Goal: Information Seeking & Learning: Learn about a topic

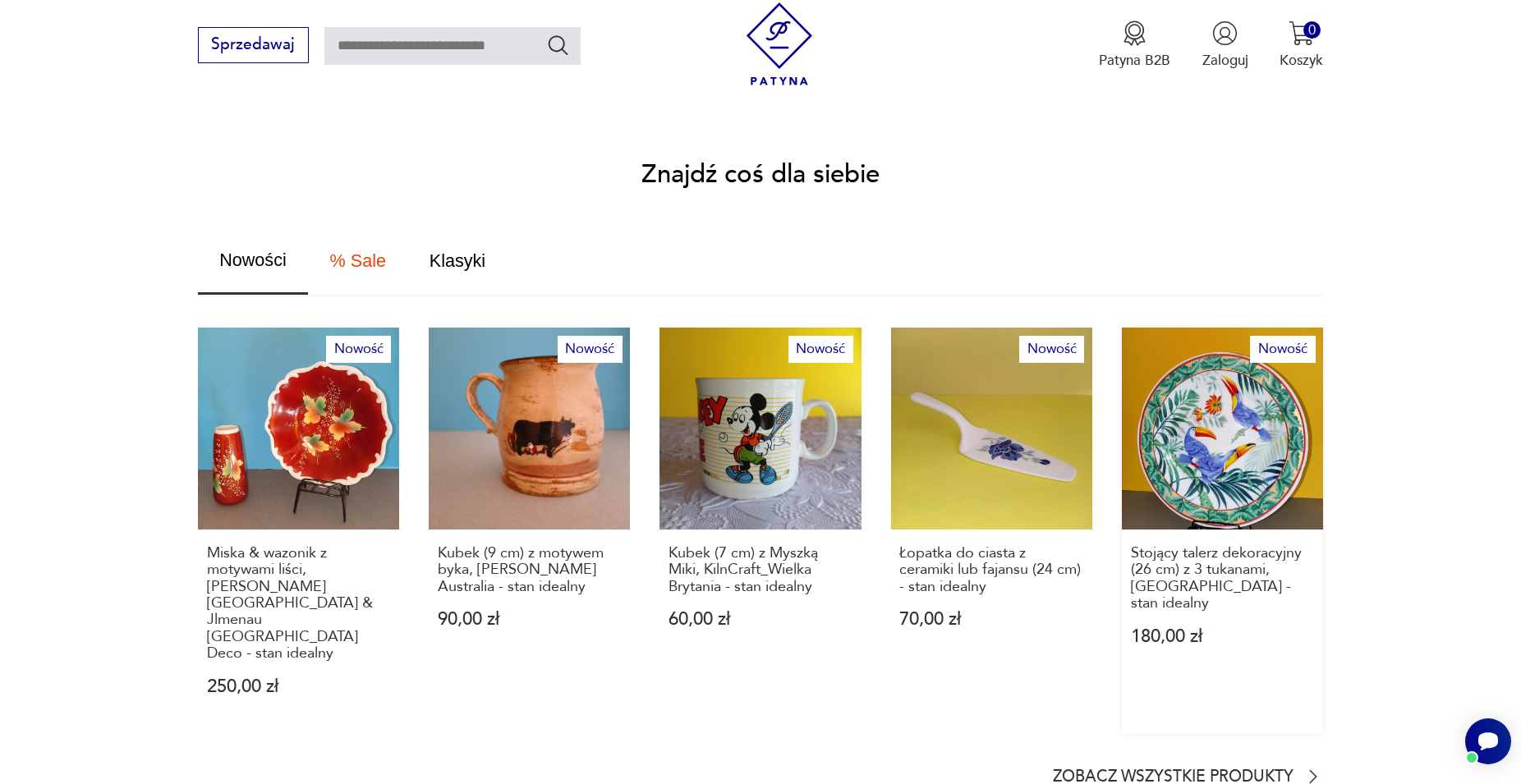
click at [1229, 428] on link "Nowość Stojący talerz dekoracyjny (26 cm) z 3 tukanami, [GEOGRAPHIC_DATA] - sta…" at bounding box center [1222, 530] width 201 height 406
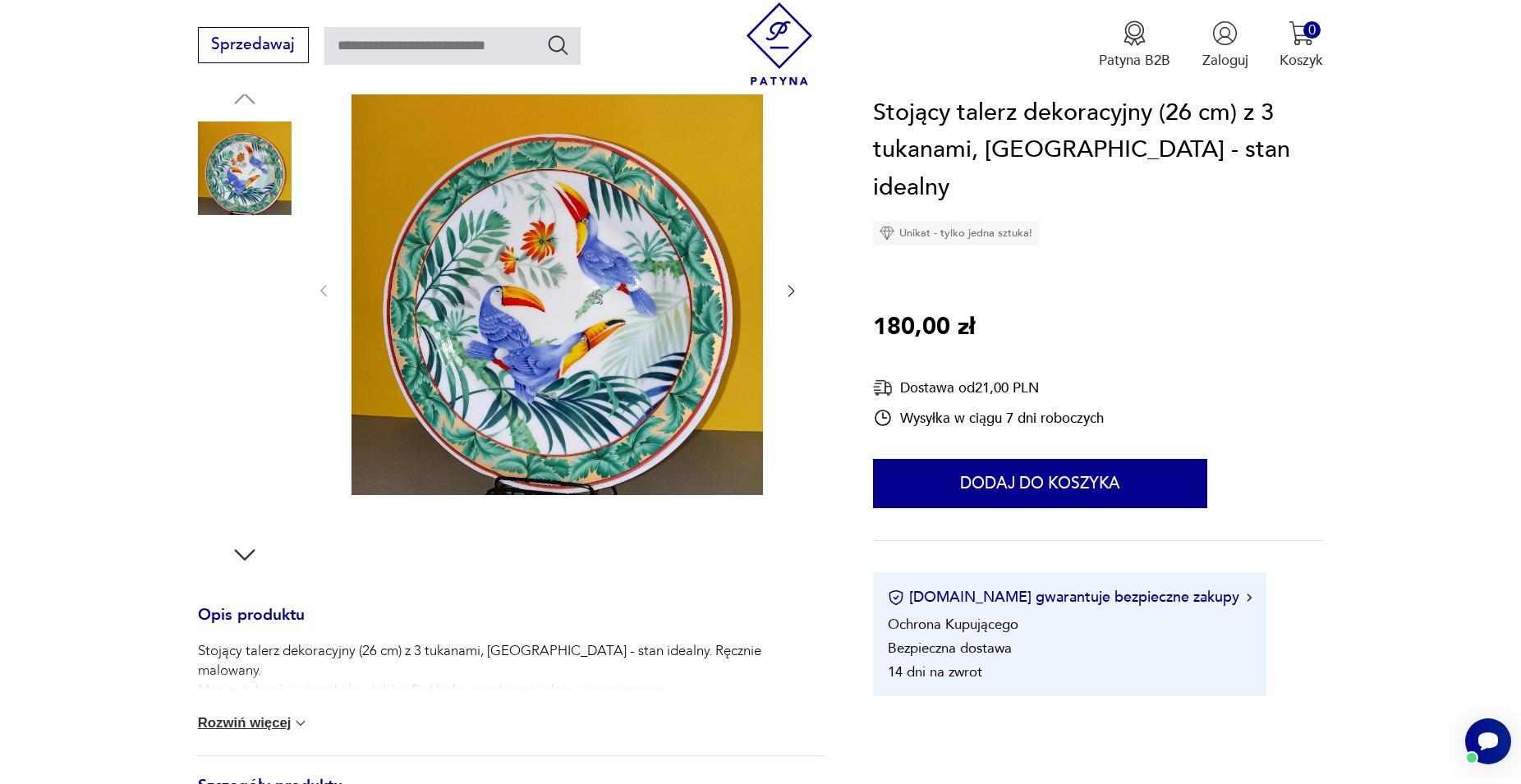
click at [516, 322] on img at bounding box center [557, 289] width 412 height 412
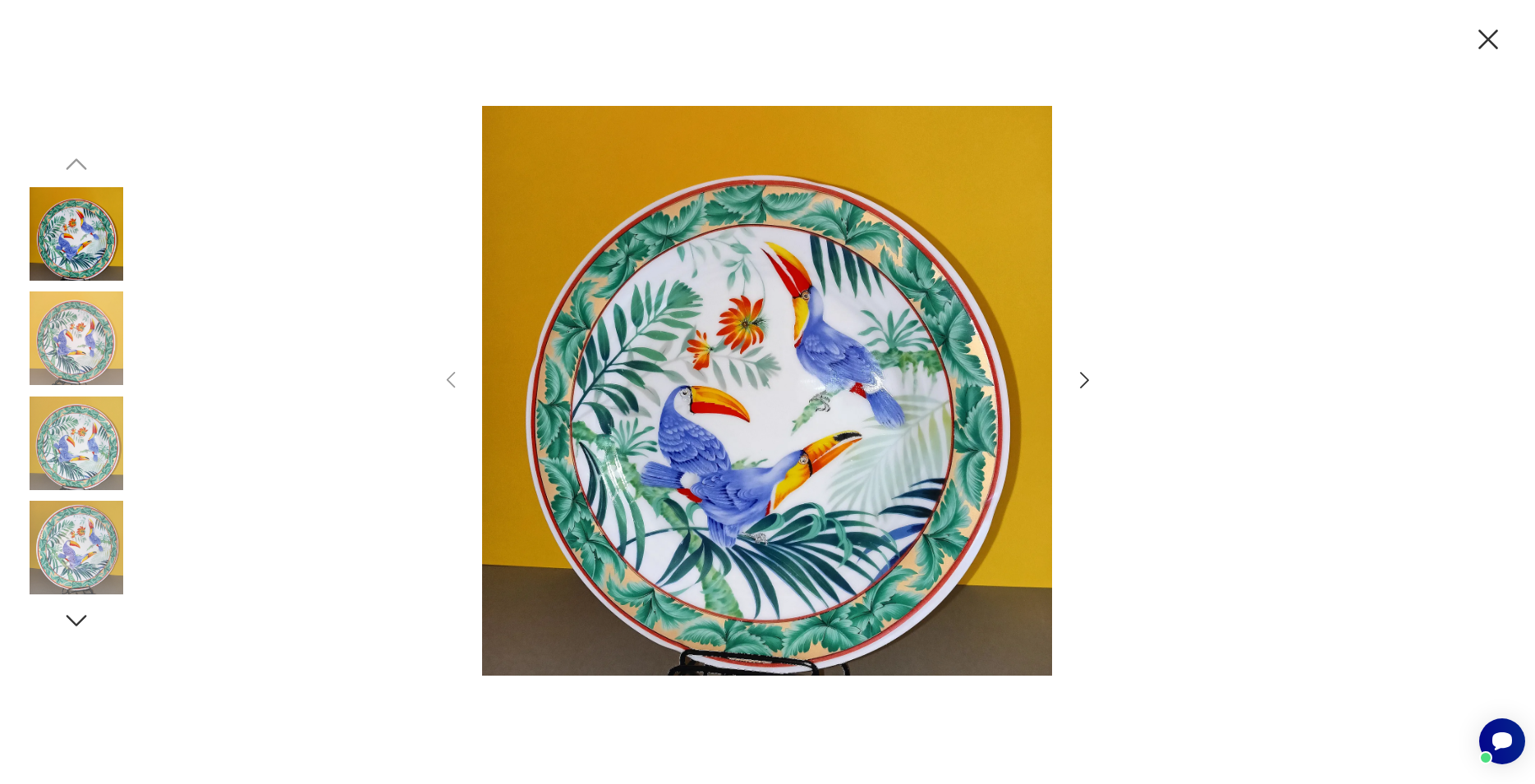
click at [1085, 382] on icon "button" at bounding box center [1084, 380] width 24 height 24
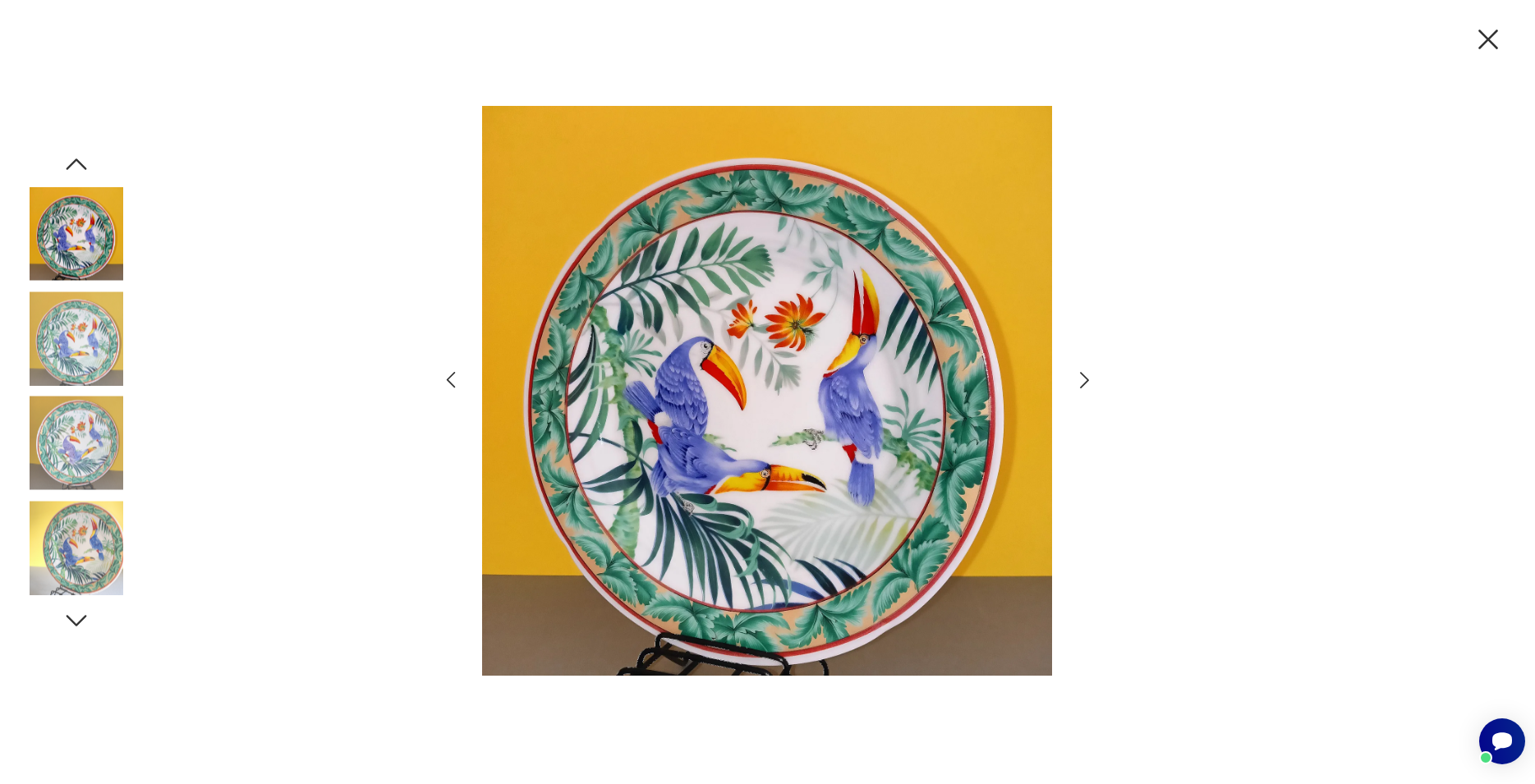
click at [1085, 382] on icon "button" at bounding box center [1084, 380] width 24 height 24
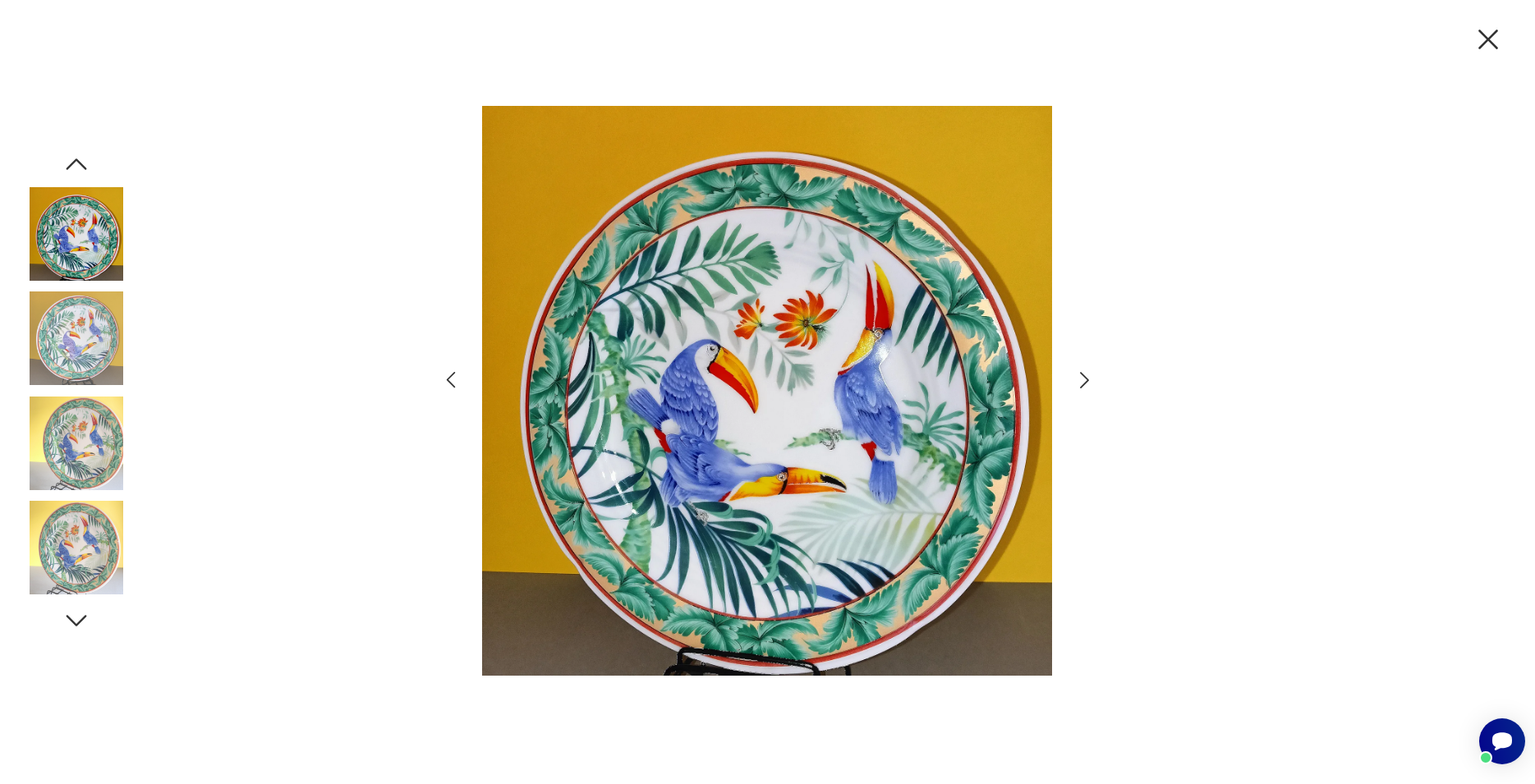
click at [1085, 382] on icon "button" at bounding box center [1084, 380] width 24 height 24
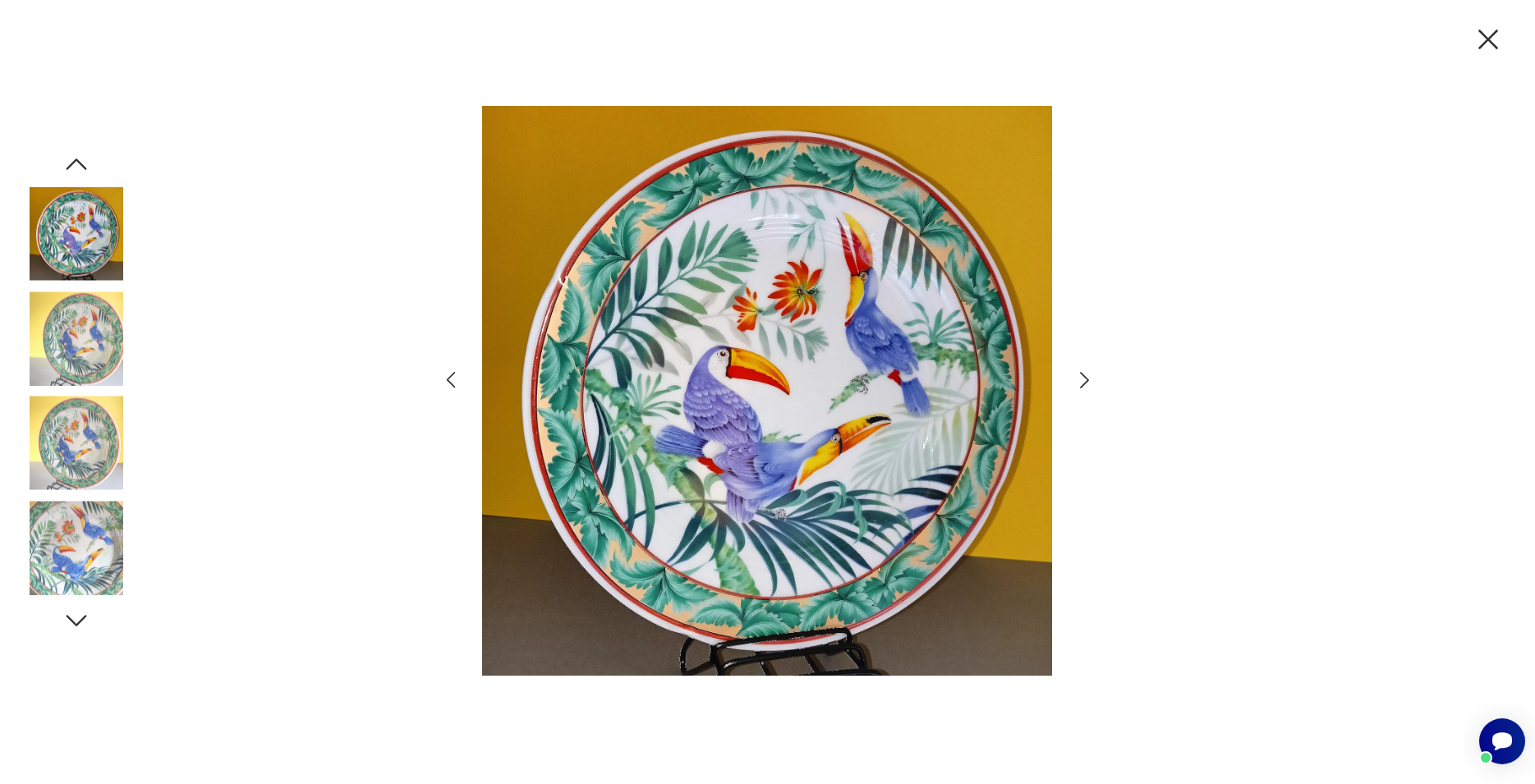
click at [1085, 382] on icon "button" at bounding box center [1084, 380] width 24 height 24
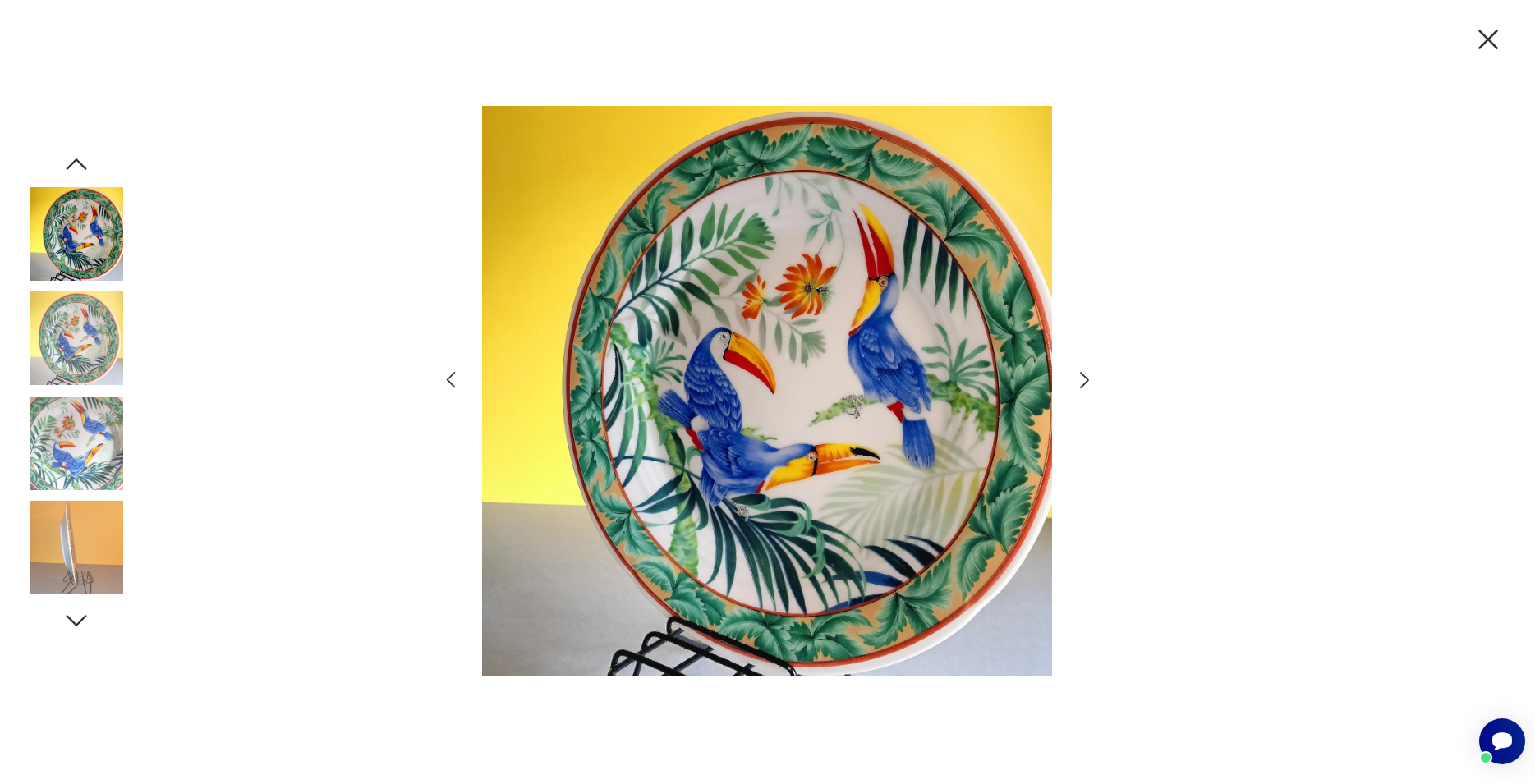
click at [1085, 382] on icon "button" at bounding box center [1084, 380] width 24 height 24
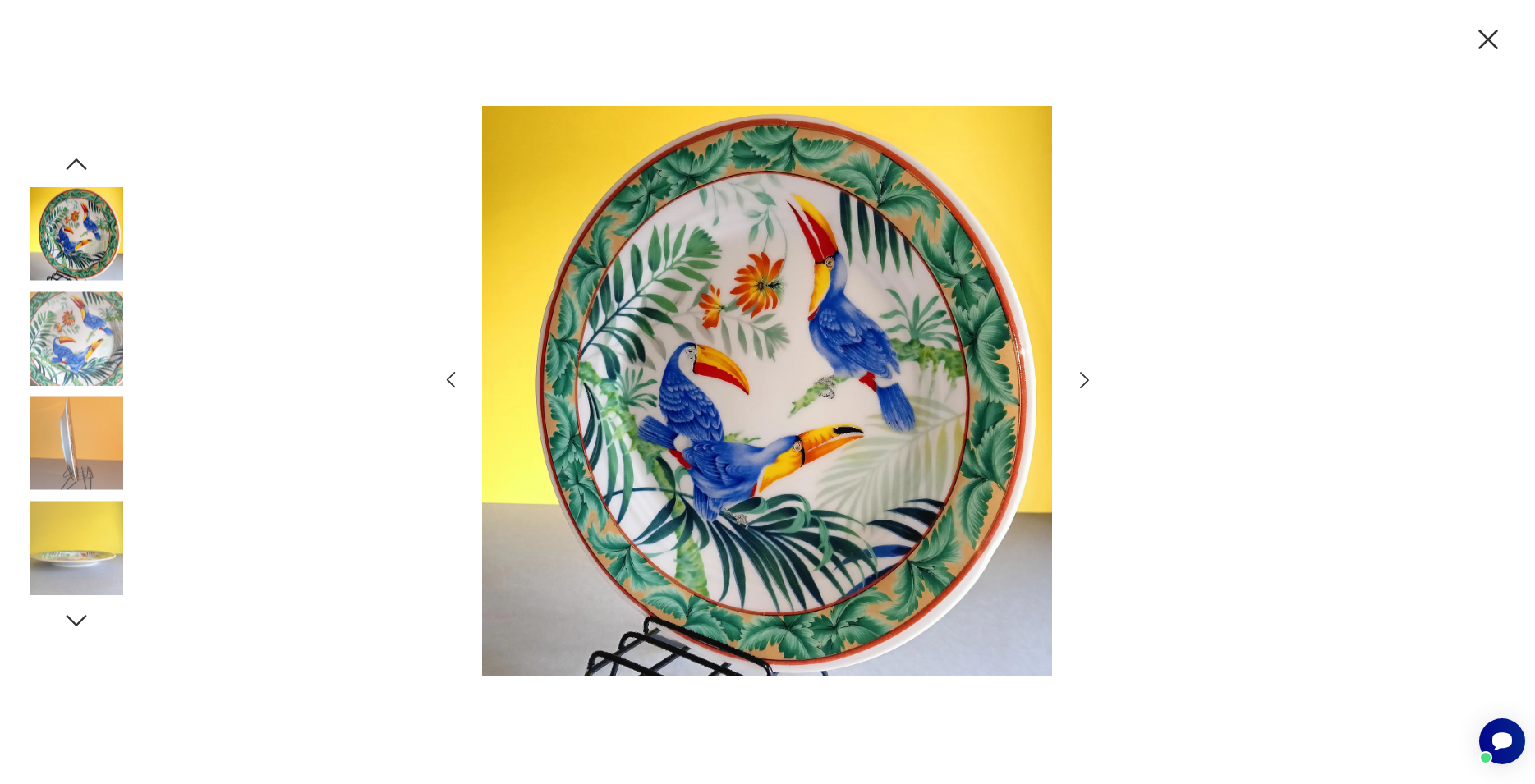
click at [1085, 382] on icon "button" at bounding box center [1084, 380] width 24 height 24
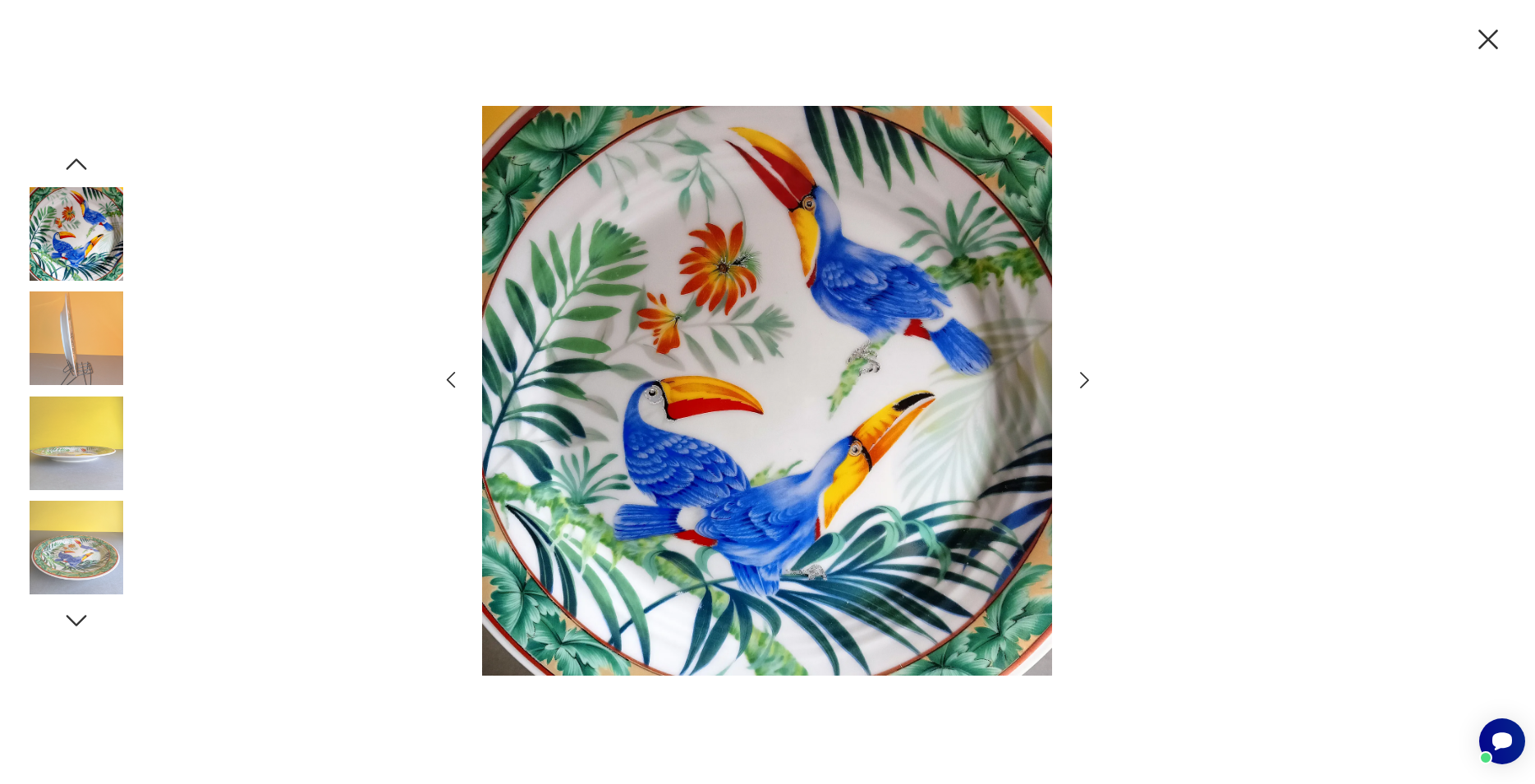
click at [1085, 382] on icon "button" at bounding box center [1084, 380] width 24 height 24
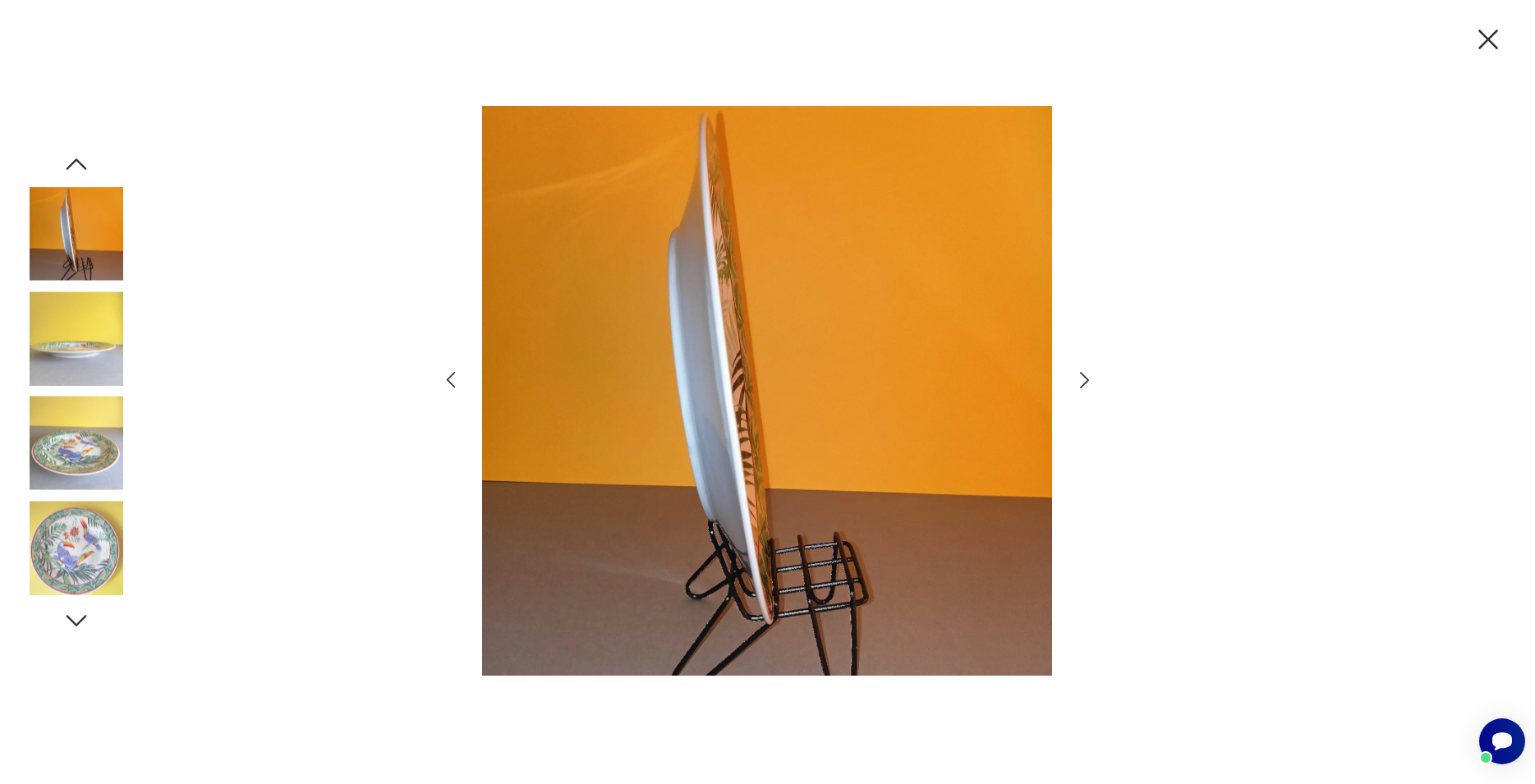
click at [1085, 382] on icon "button" at bounding box center [1084, 380] width 24 height 24
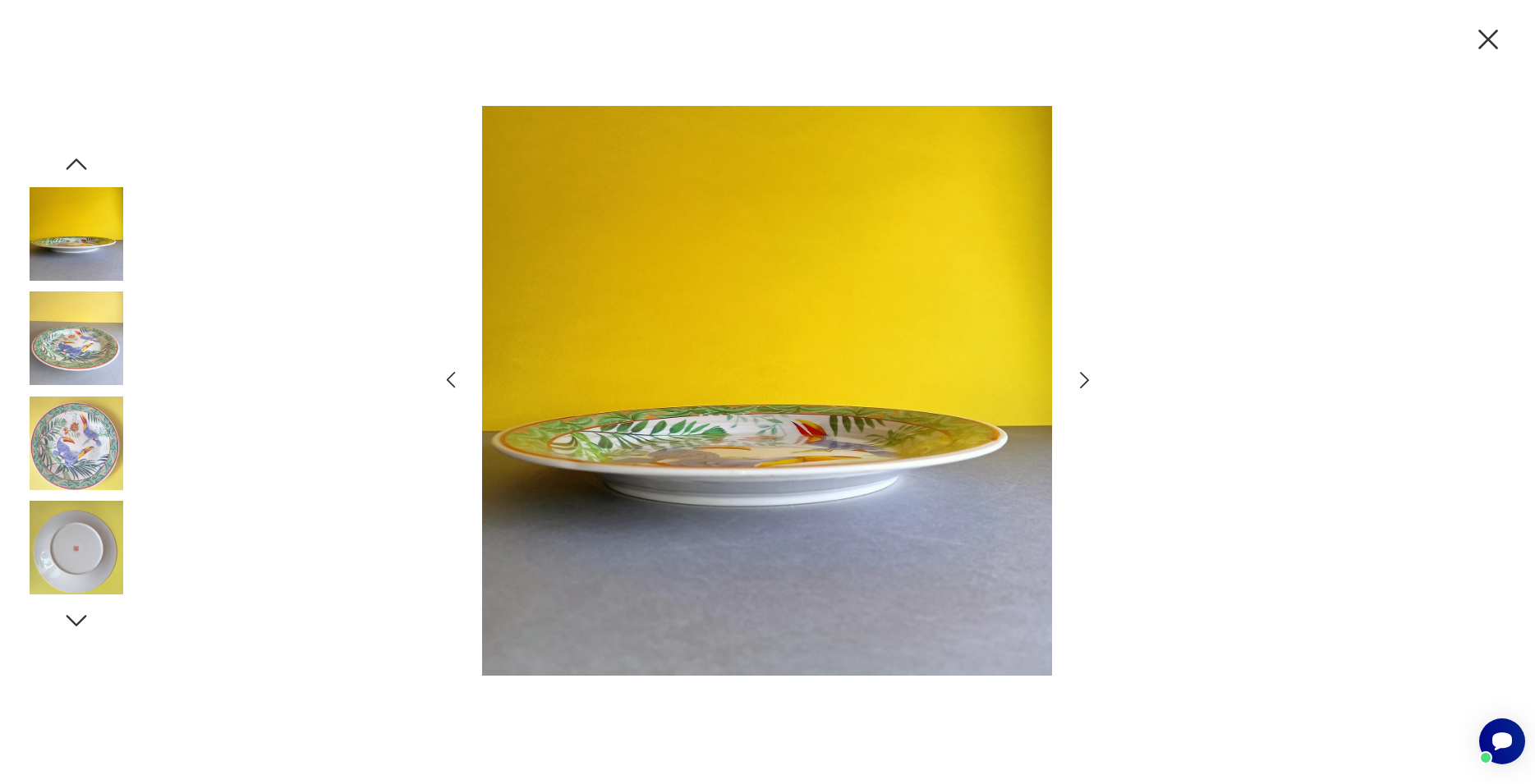
click at [1085, 382] on icon "button" at bounding box center [1084, 380] width 24 height 24
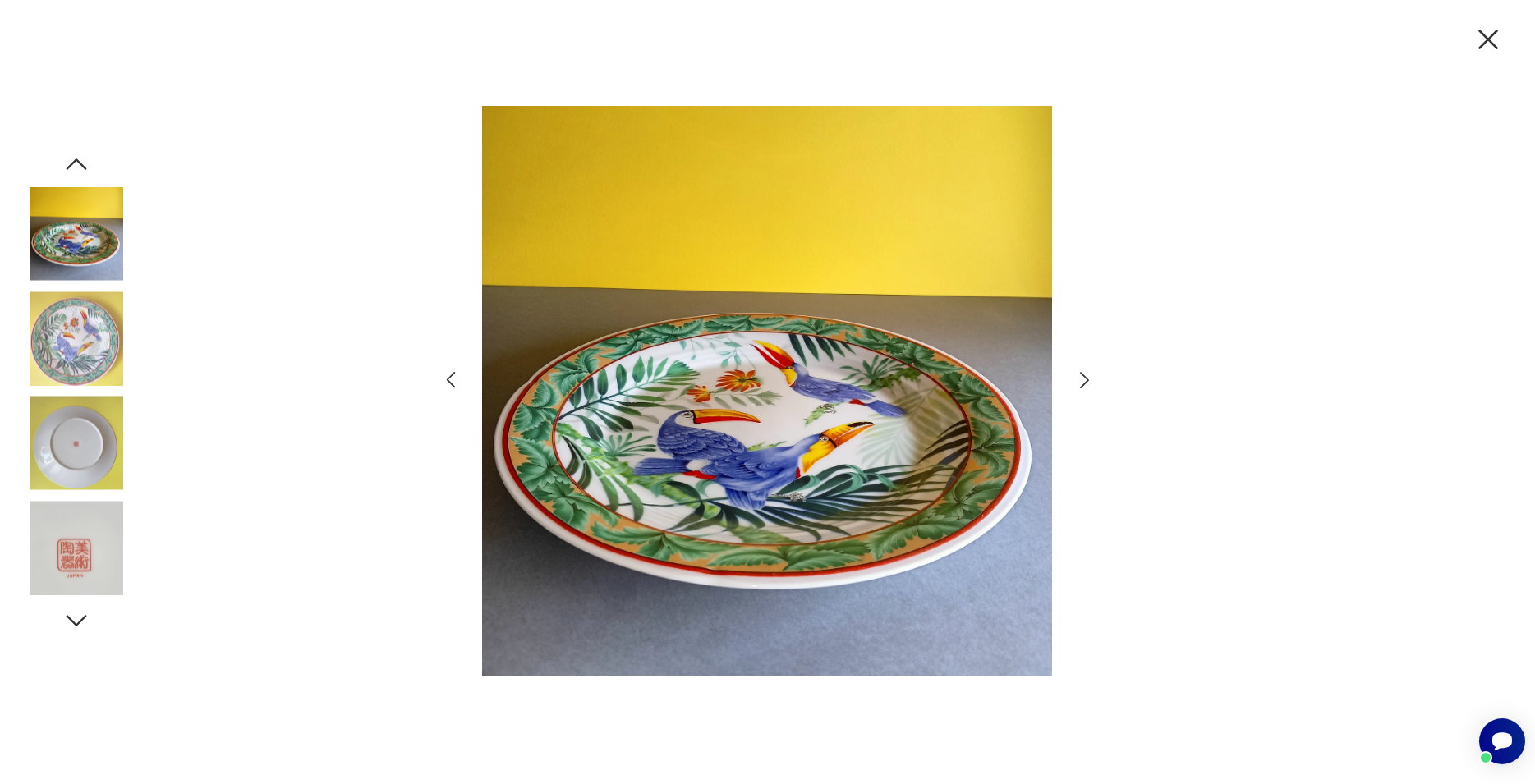
click at [1085, 382] on icon "button" at bounding box center [1084, 380] width 24 height 24
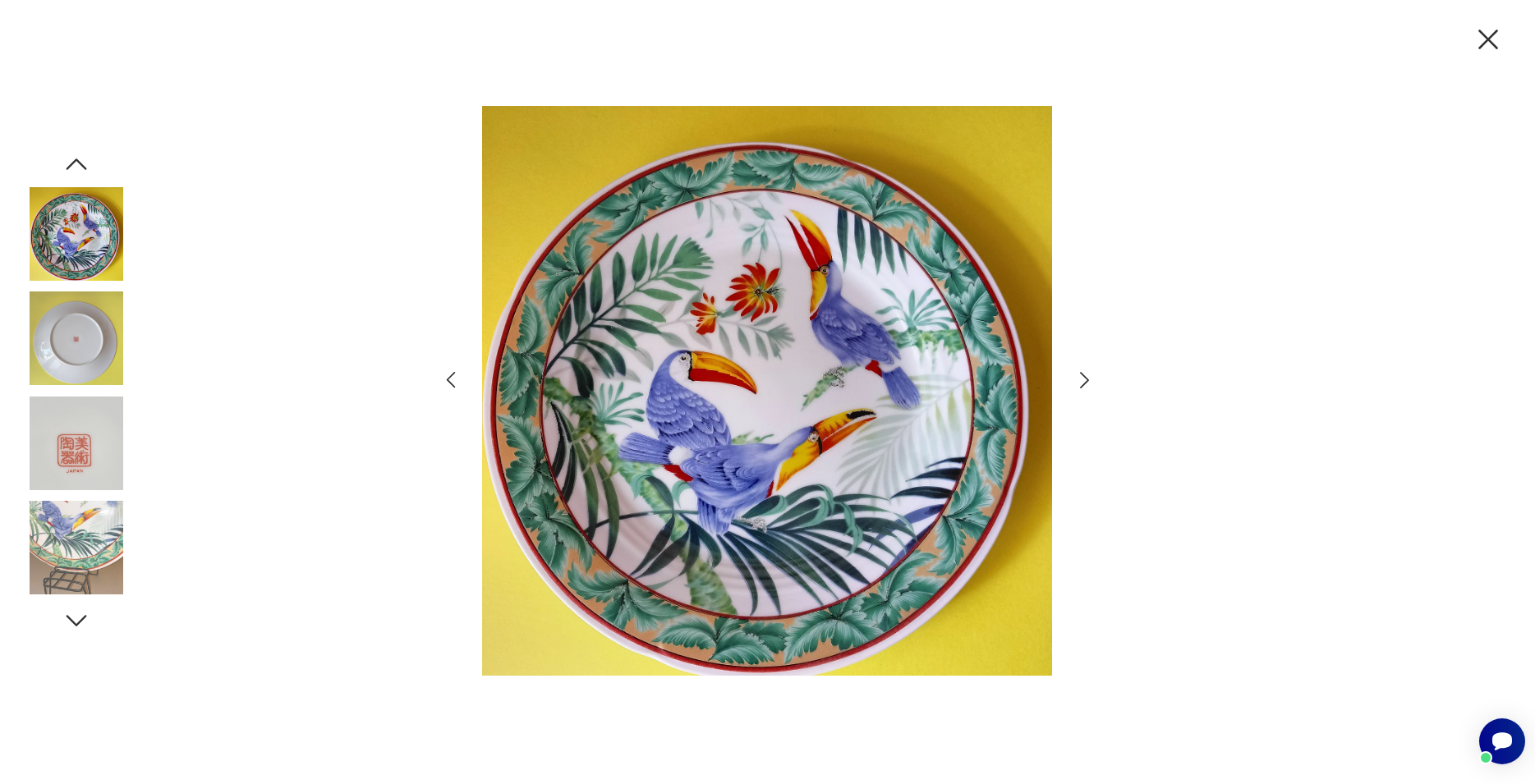
click at [1085, 382] on icon "button" at bounding box center [1084, 380] width 24 height 24
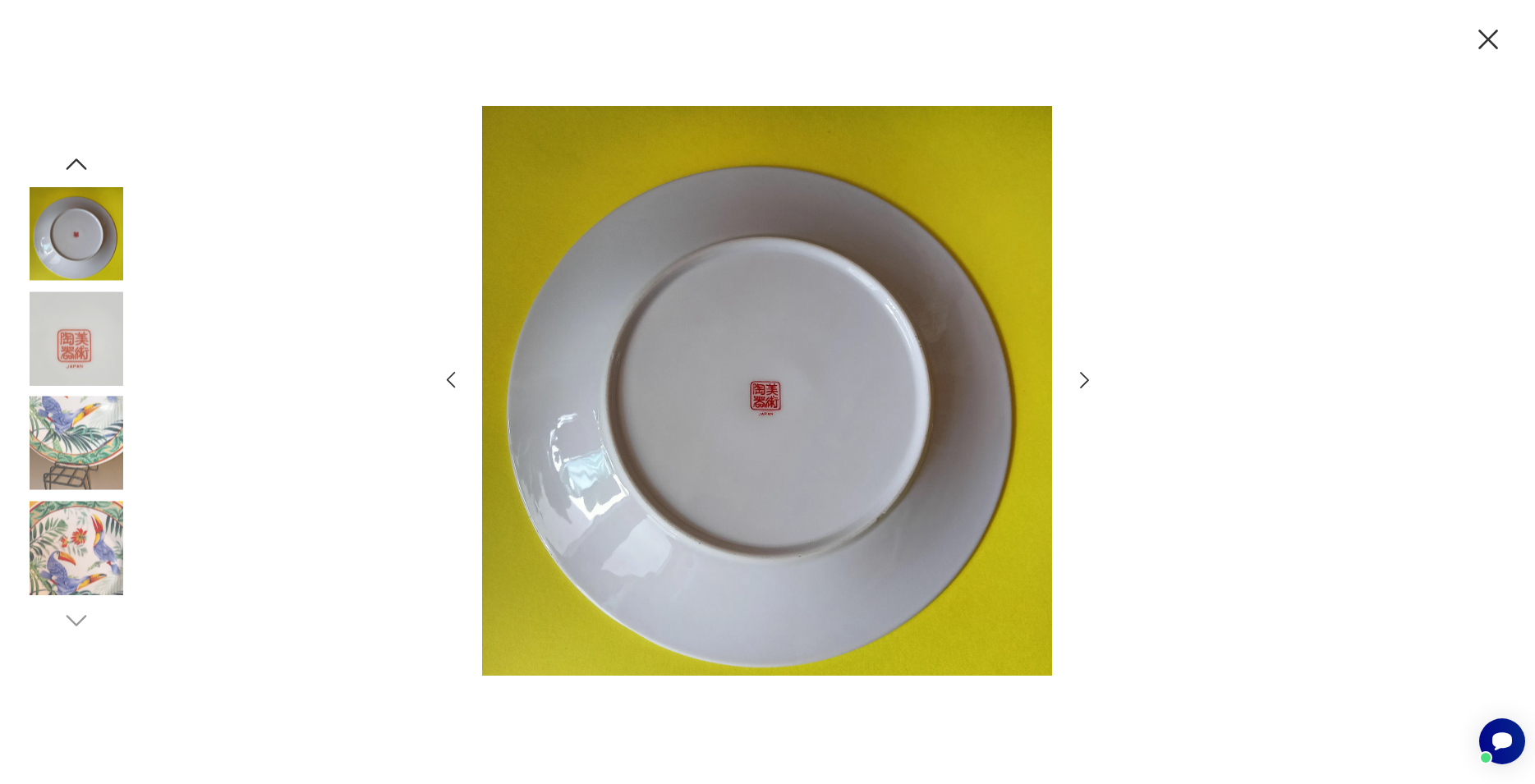
click at [1085, 382] on icon "button" at bounding box center [1084, 380] width 24 height 24
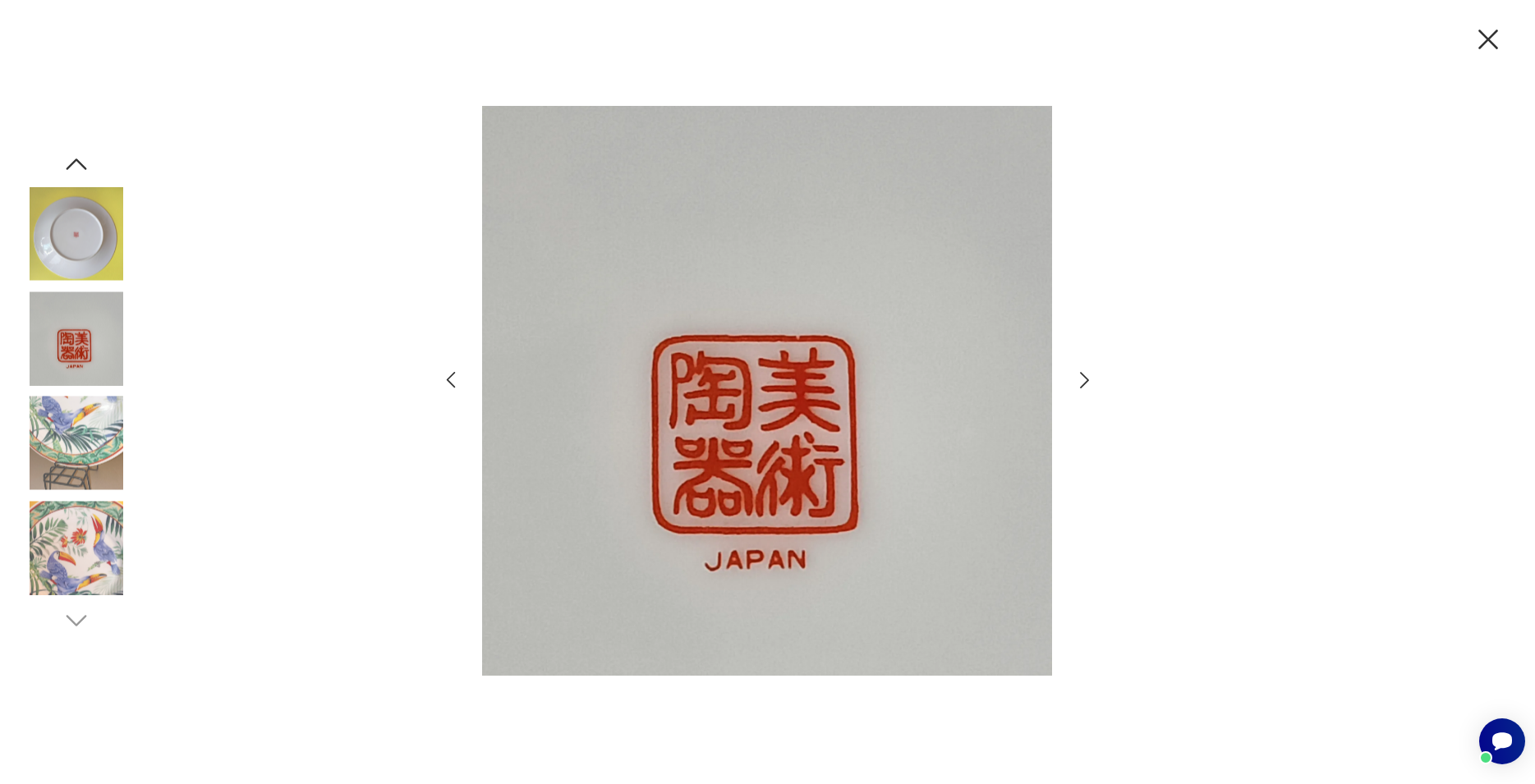
click at [1488, 43] on icon "button" at bounding box center [1488, 39] width 34 height 34
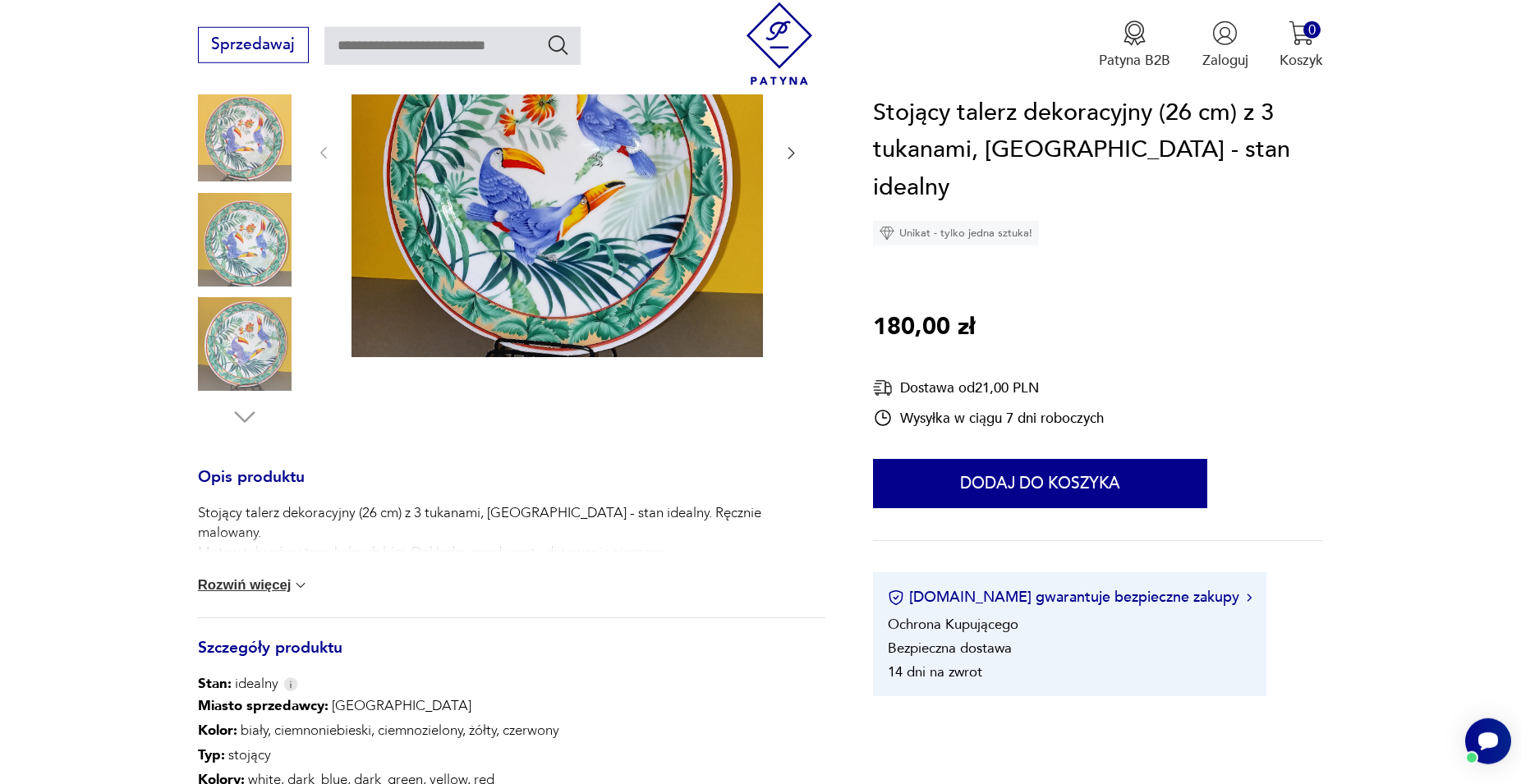
scroll to position [384, 0]
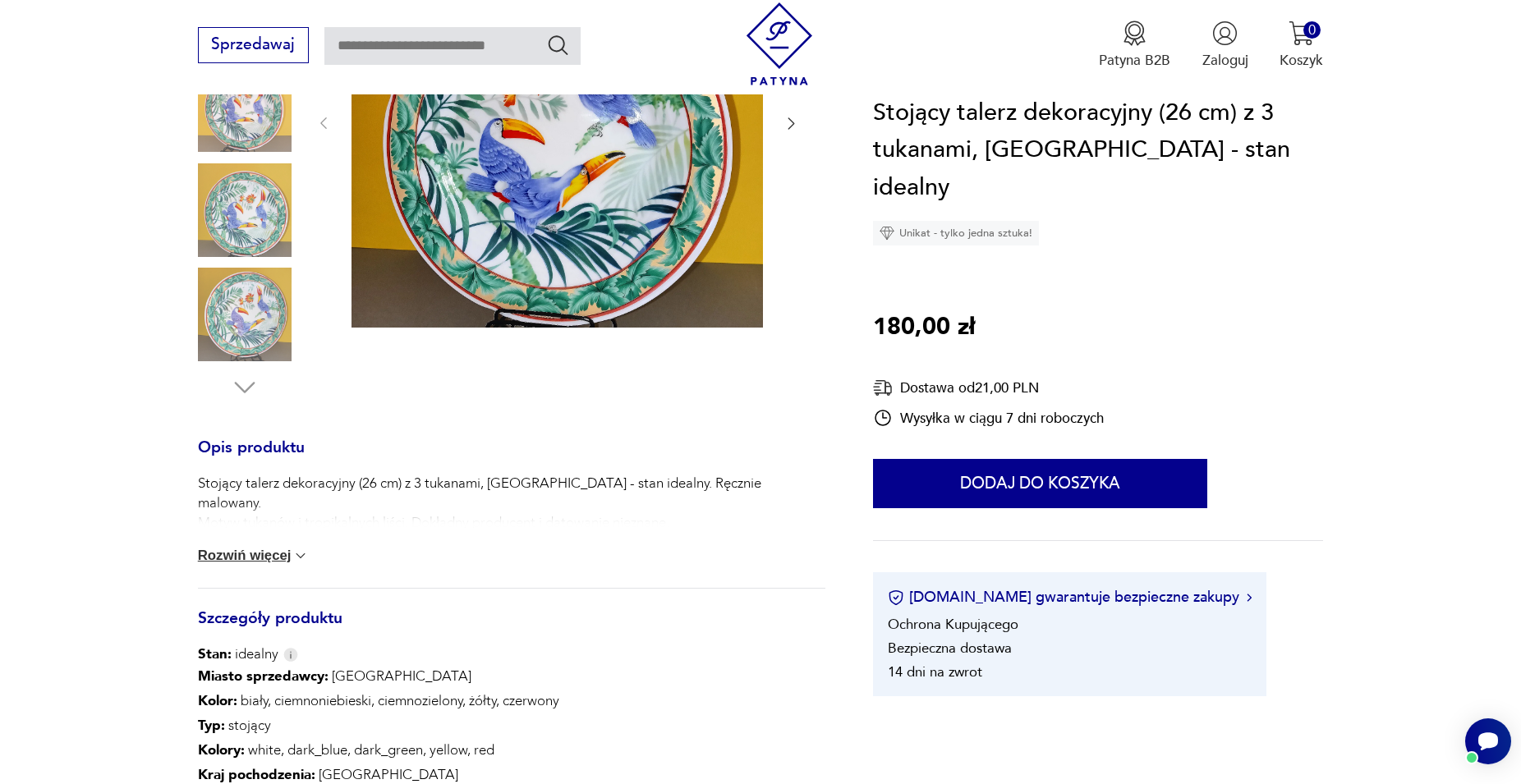
click at [248, 562] on button "Rozwiń więcej" at bounding box center [253, 556] width 112 height 17
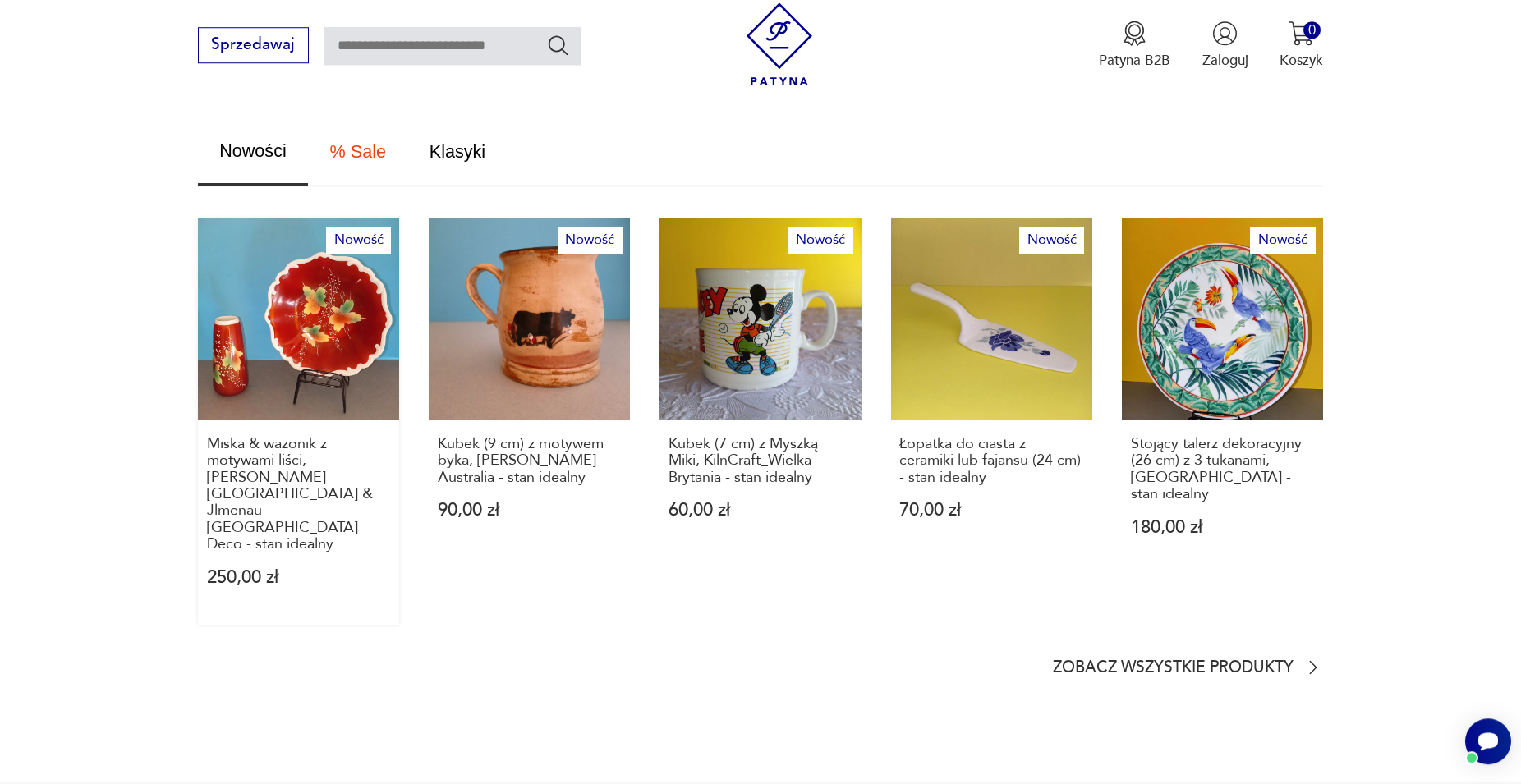
scroll to position [1139, 0]
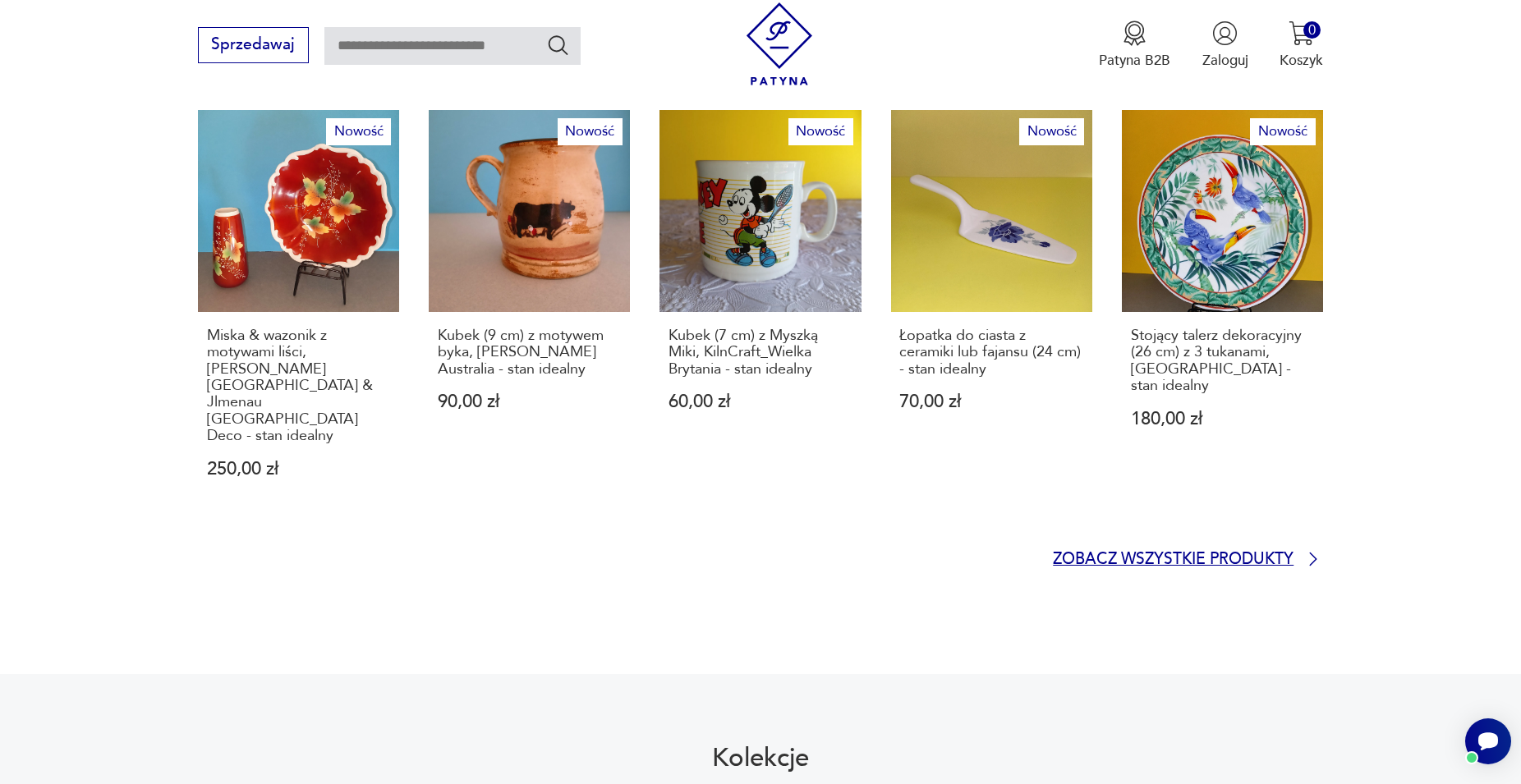
click at [1135, 553] on p "Zobacz wszystkie produkty" at bounding box center [1173, 559] width 241 height 13
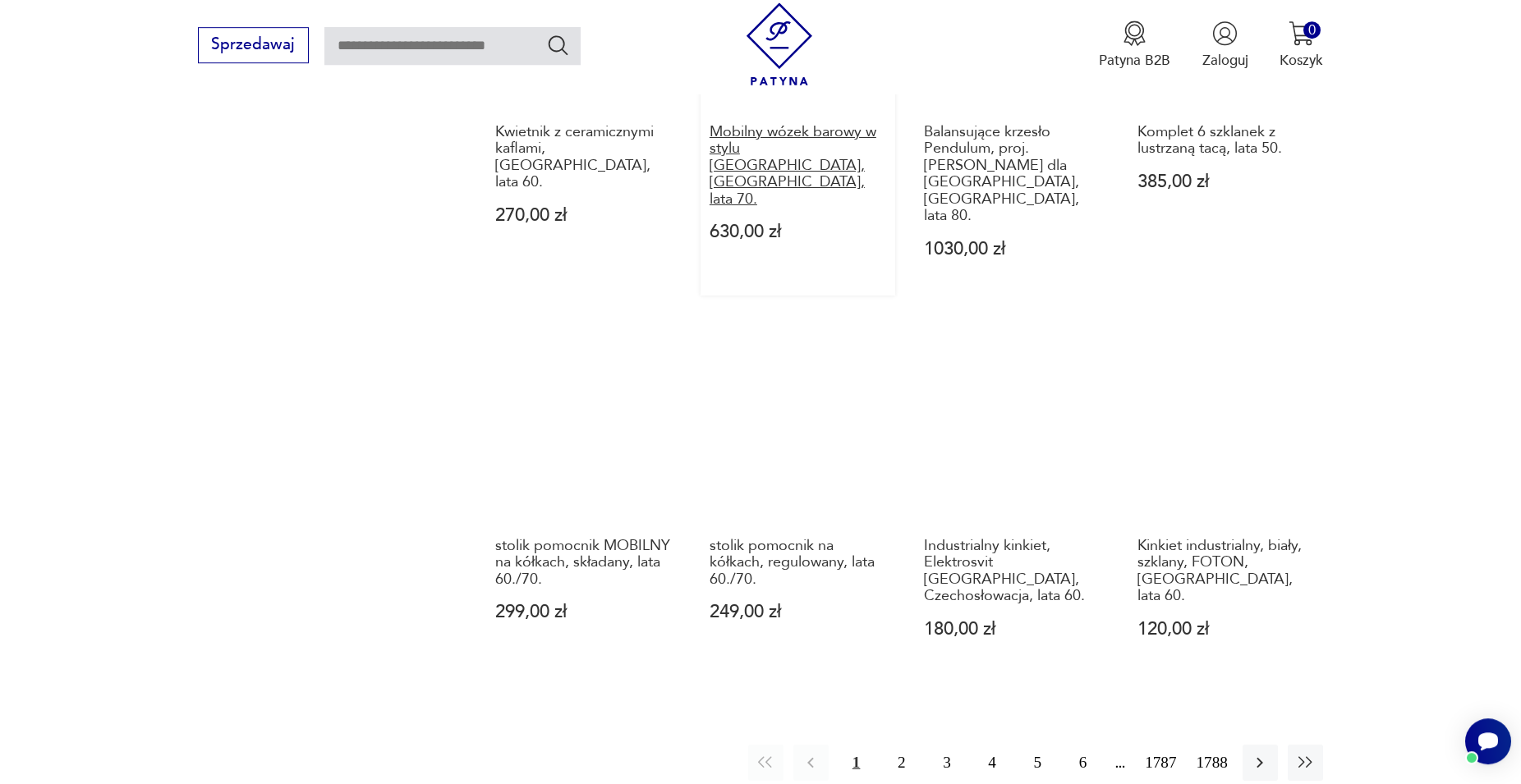
scroll to position [1704, 0]
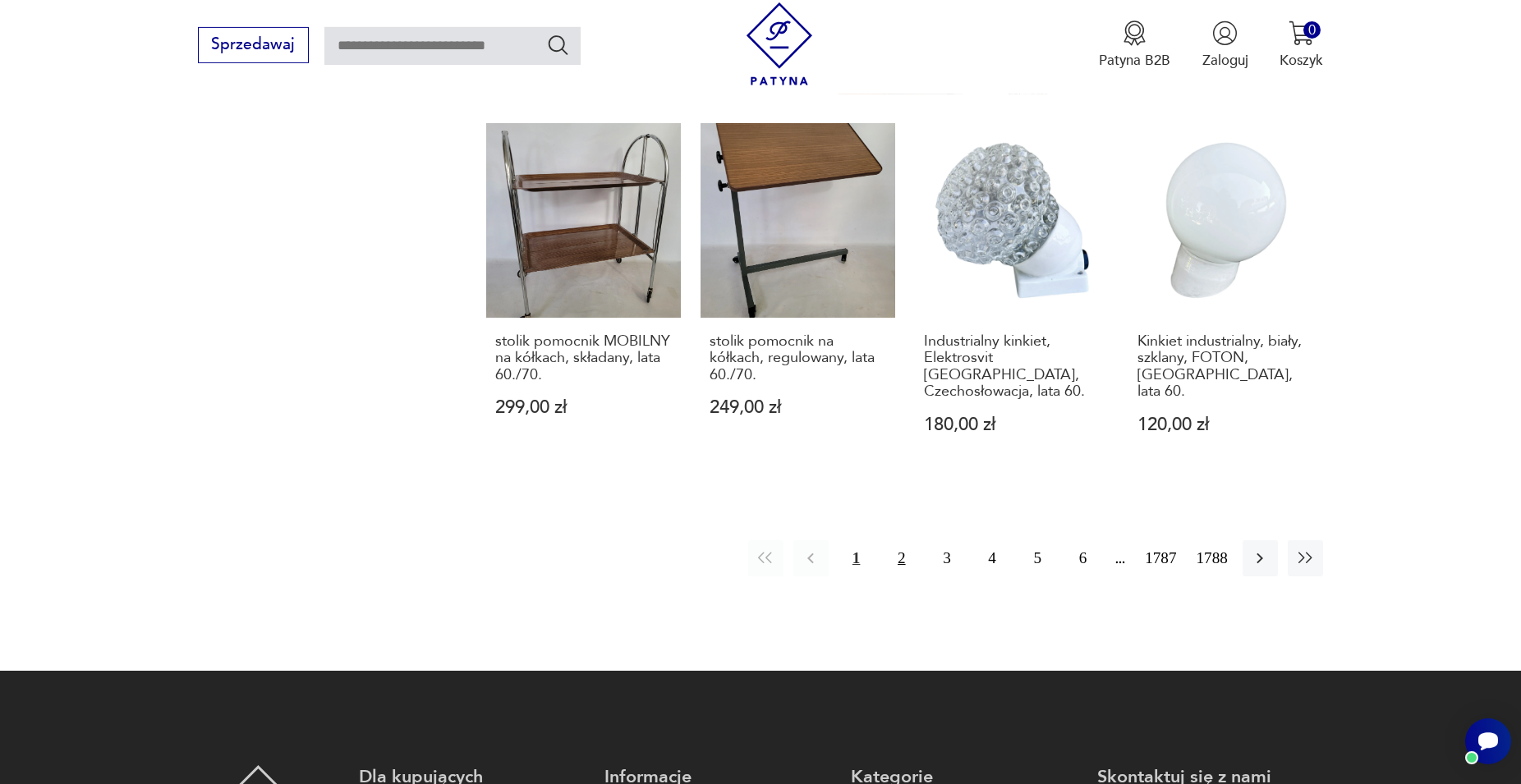
click at [897, 540] on button "2" at bounding box center [901, 557] width 35 height 35
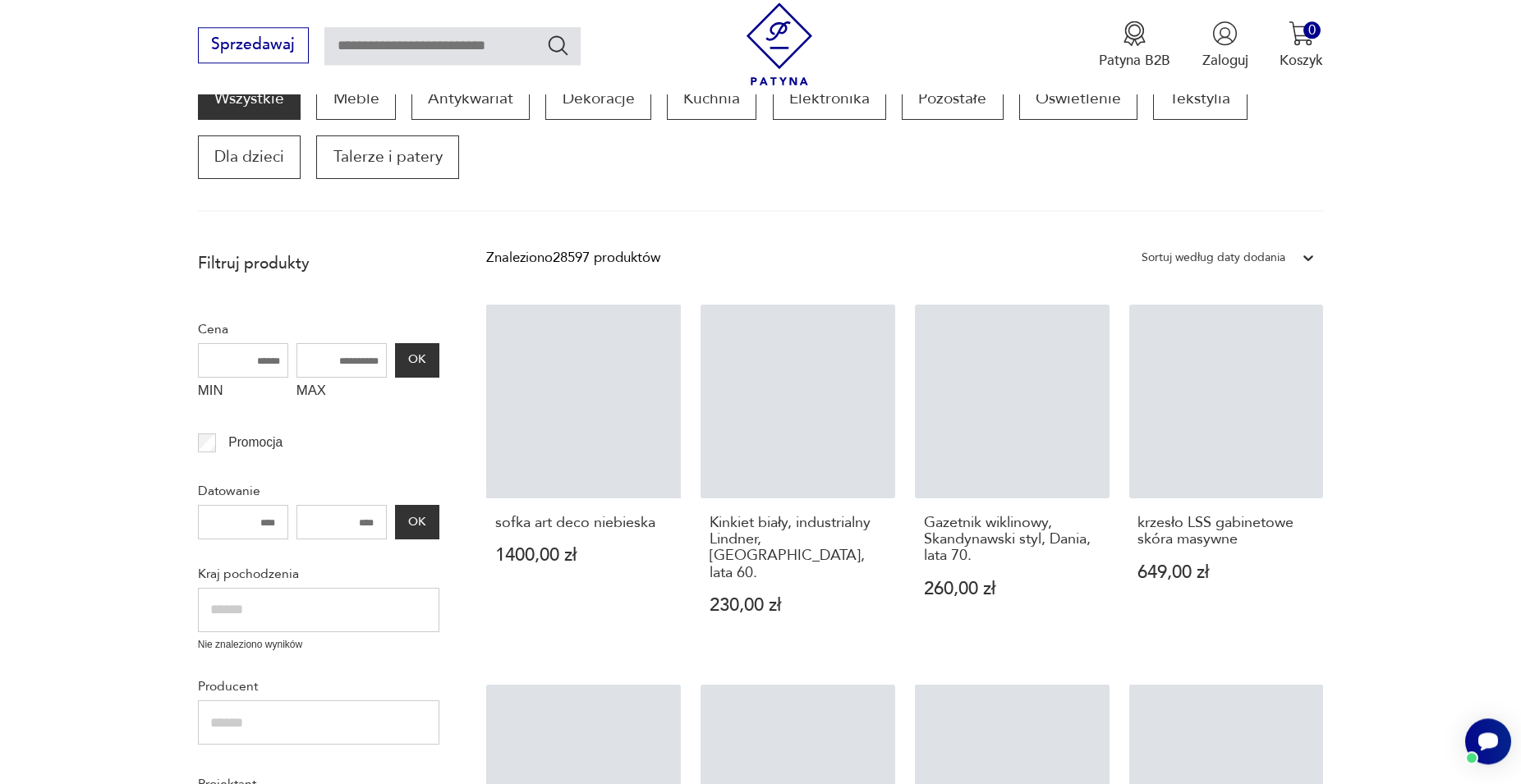
scroll to position [279, 0]
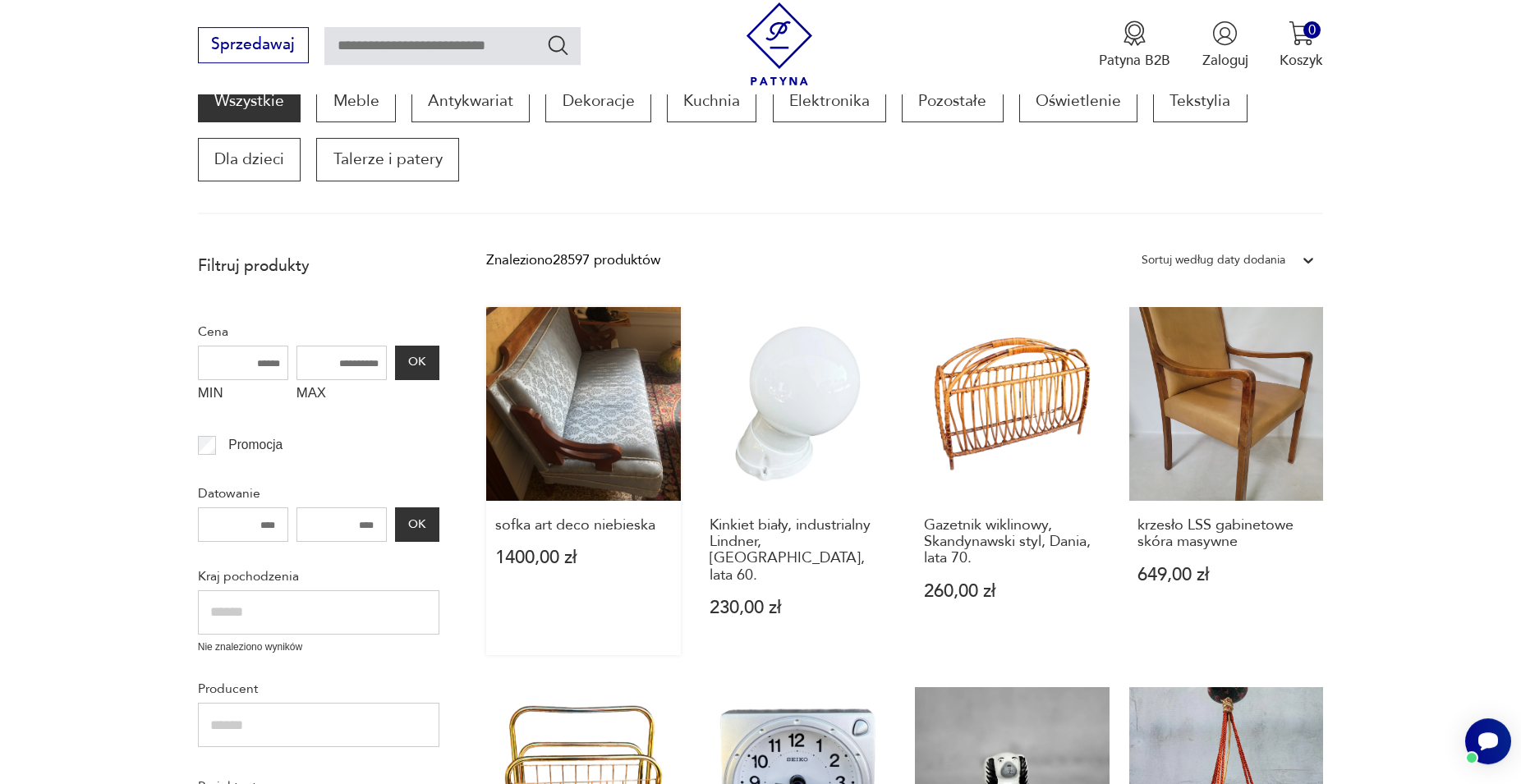
click at [589, 414] on link "sofka art deco niebieska 1400,00 zł" at bounding box center [584, 482] width 195 height 349
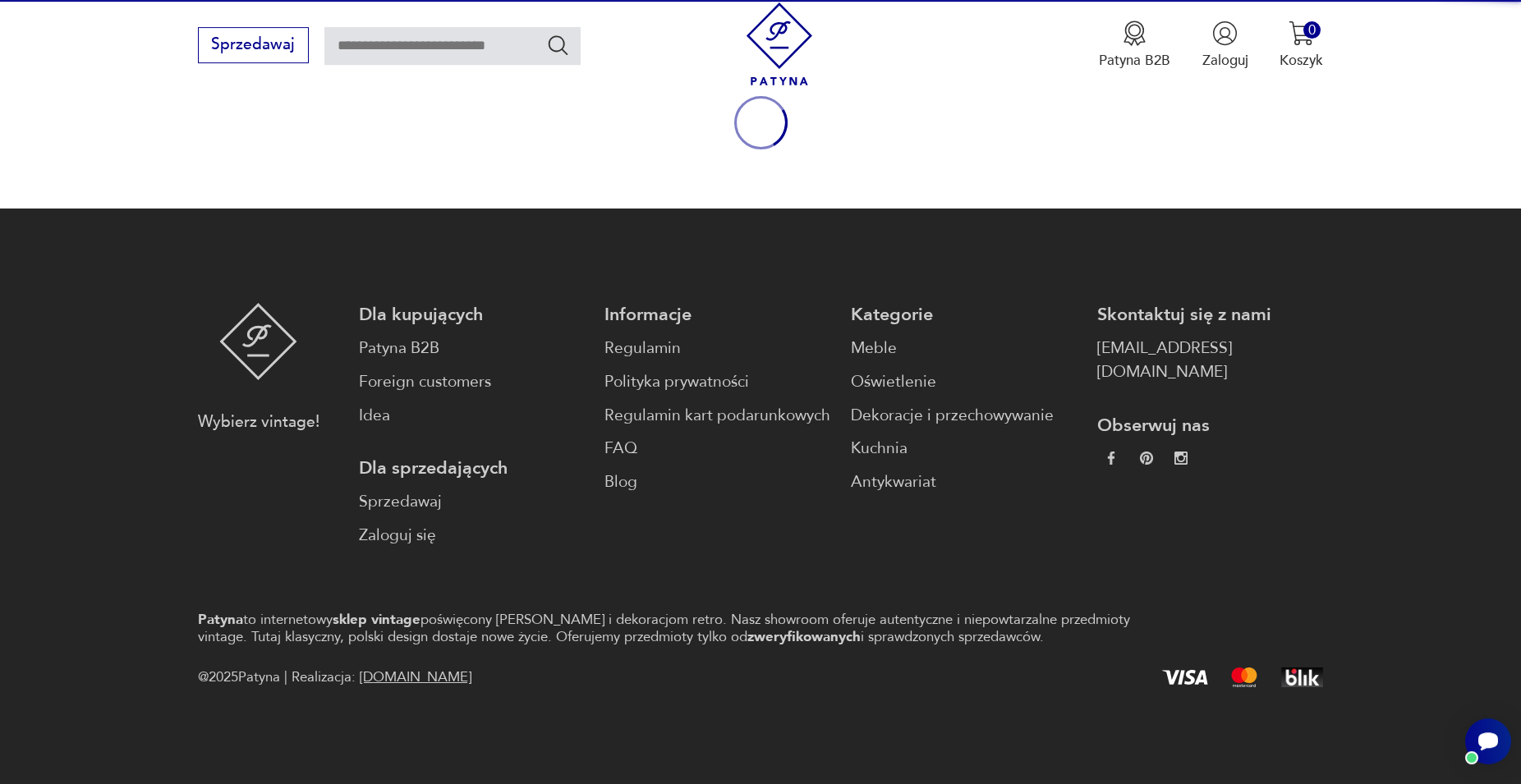
scroll to position [216, 0]
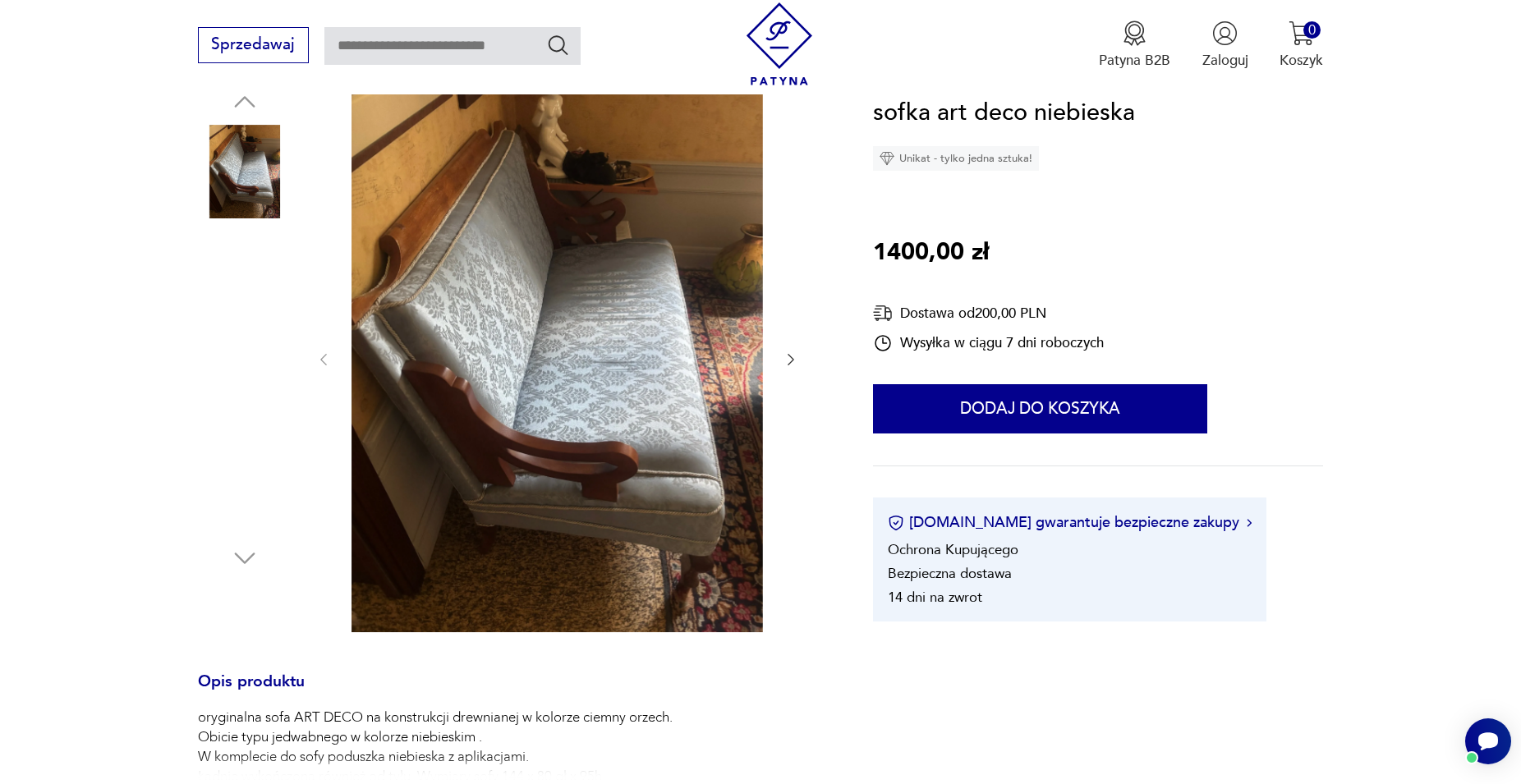
click at [239, 265] on img at bounding box center [244, 276] width 94 height 94
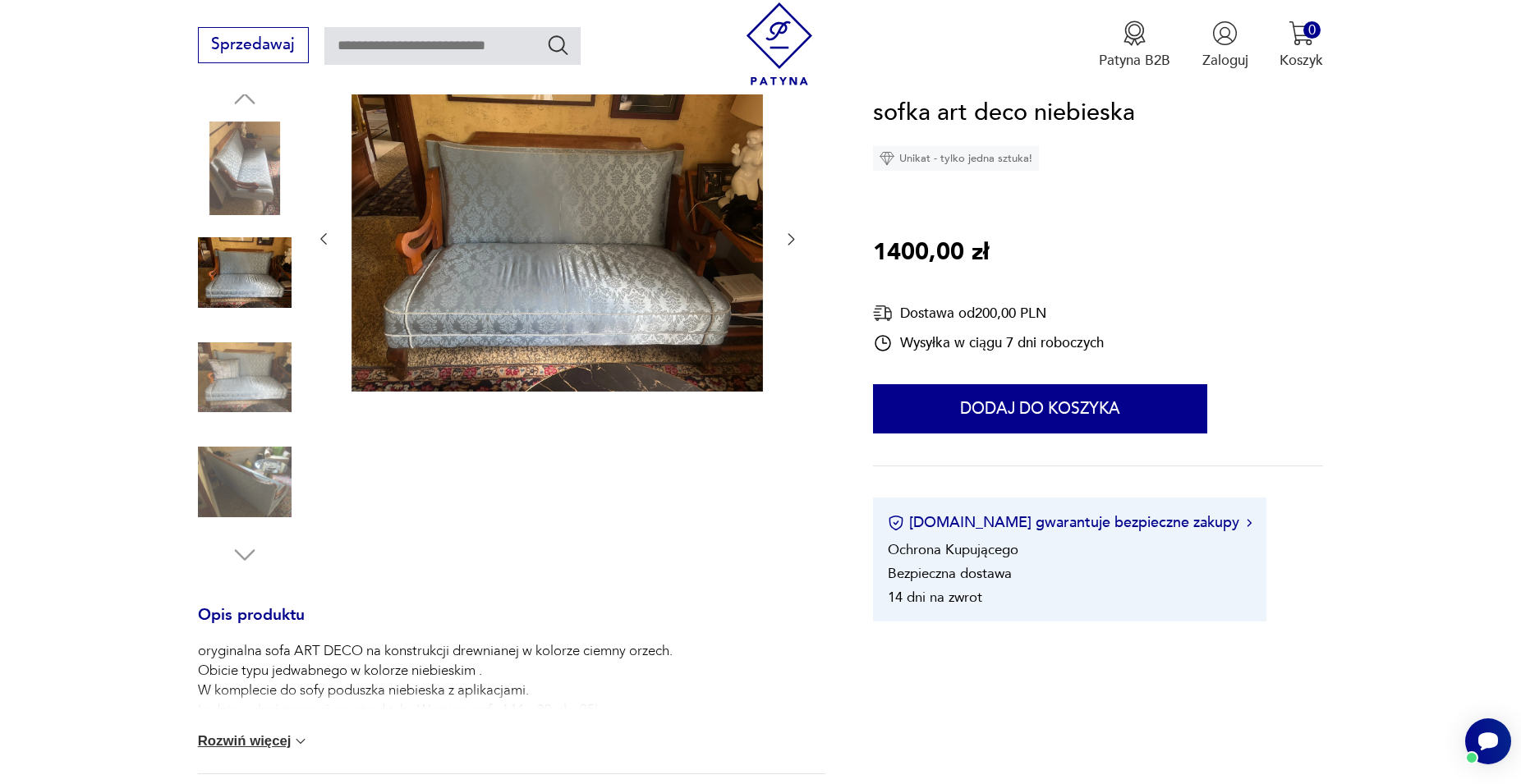
click at [277, 484] on img at bounding box center [244, 482] width 94 height 94
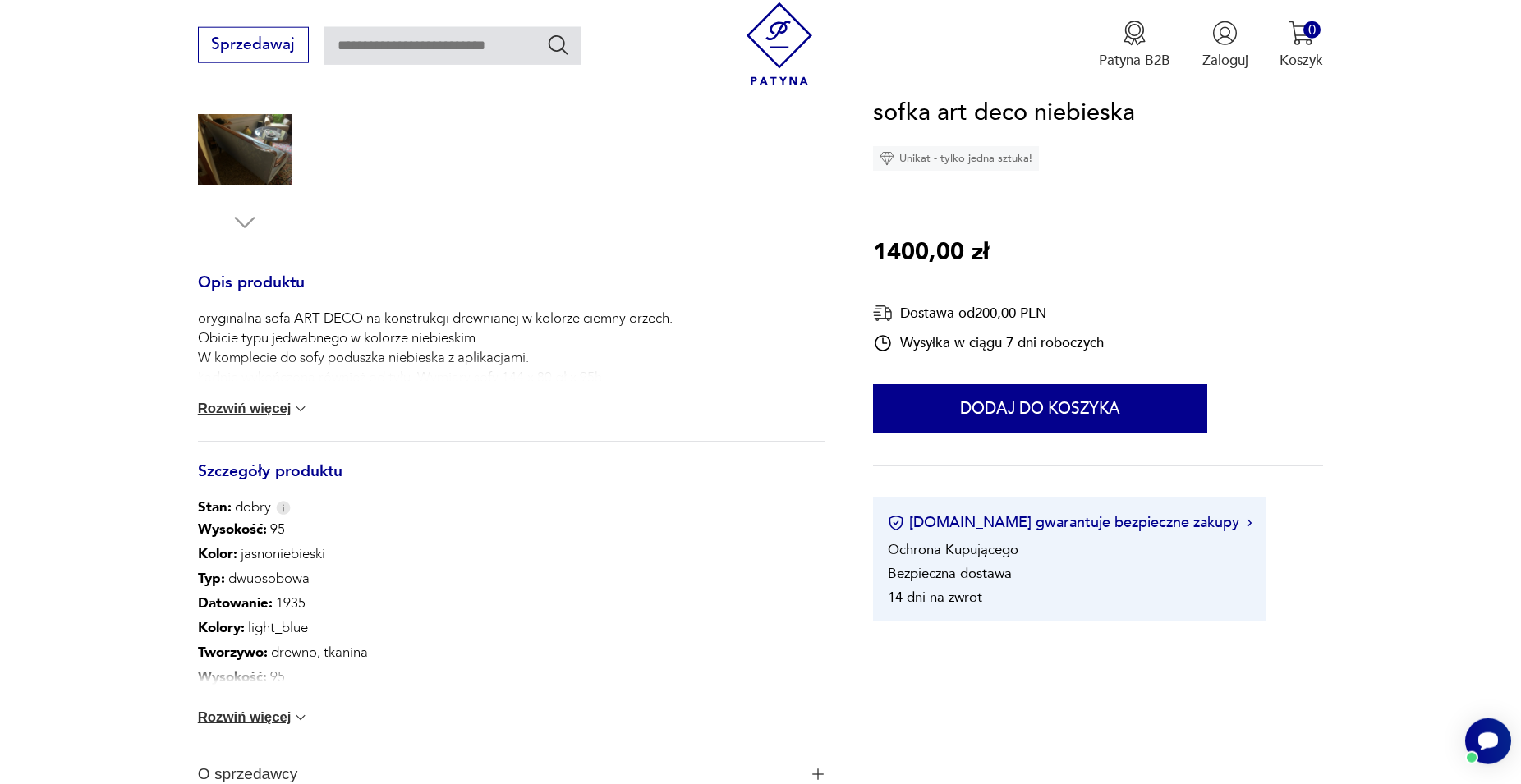
scroll to position [551, 0]
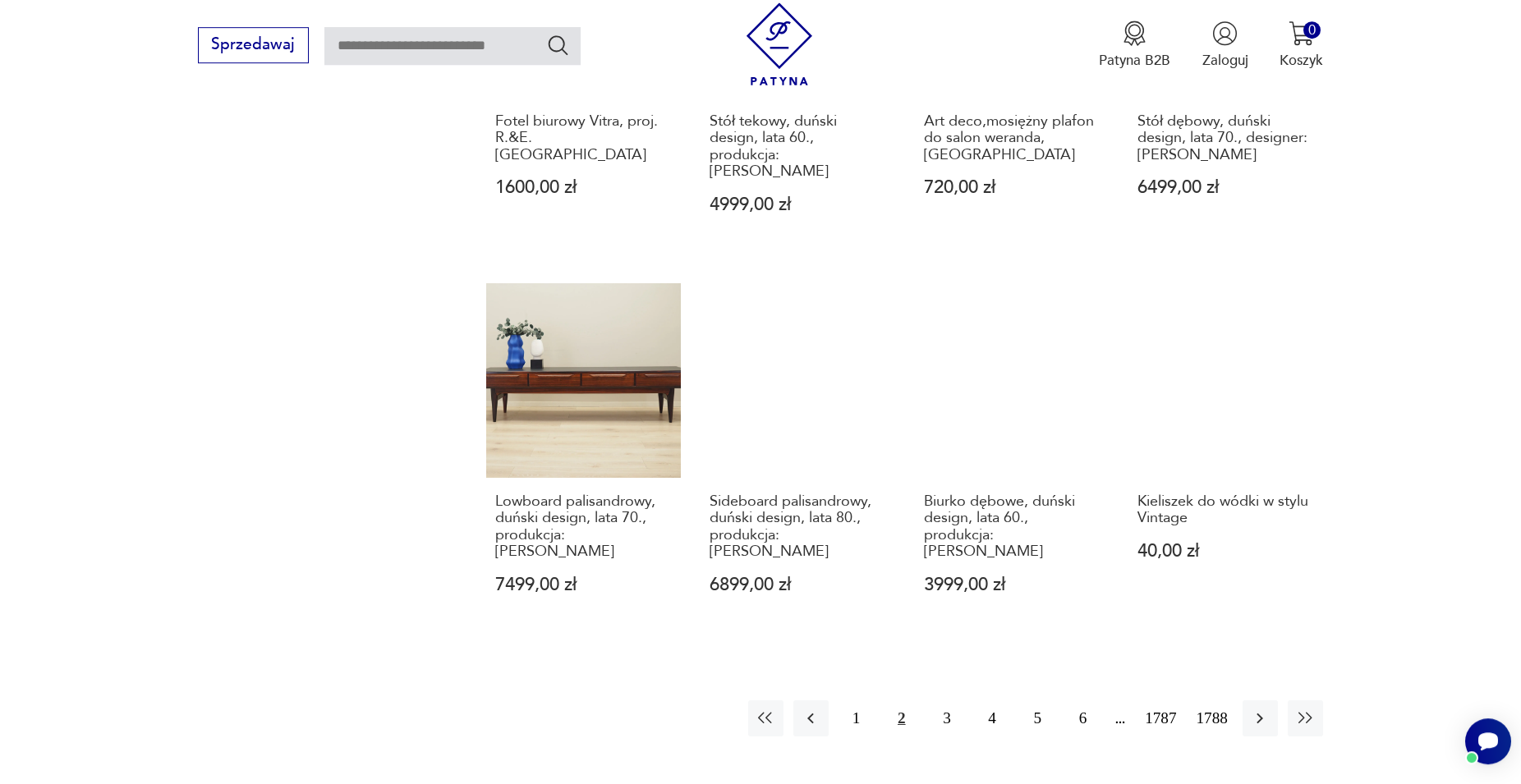
scroll to position [1618, 0]
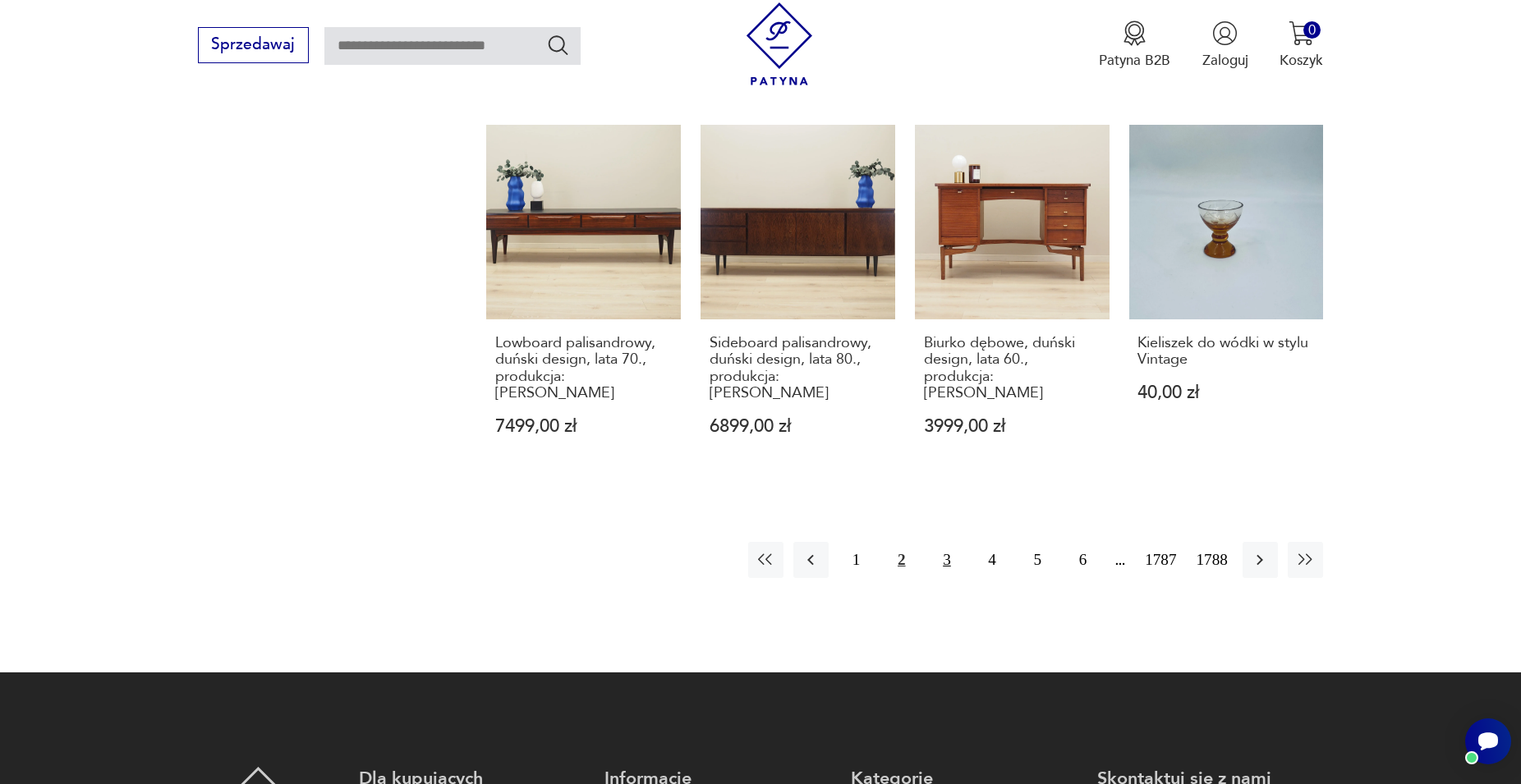
click at [953, 542] on button "3" at bounding box center [947, 559] width 35 height 35
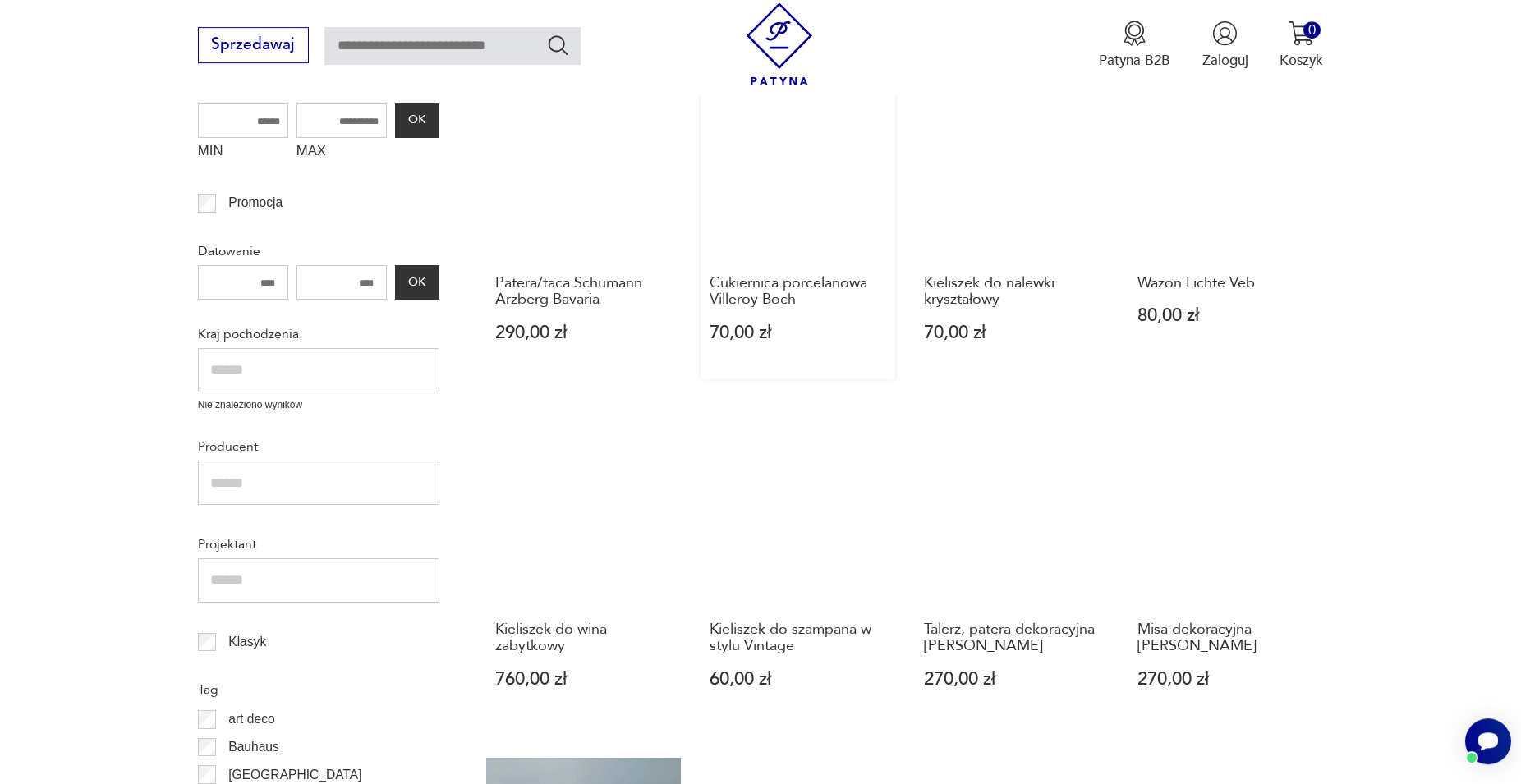
scroll to position [529, 0]
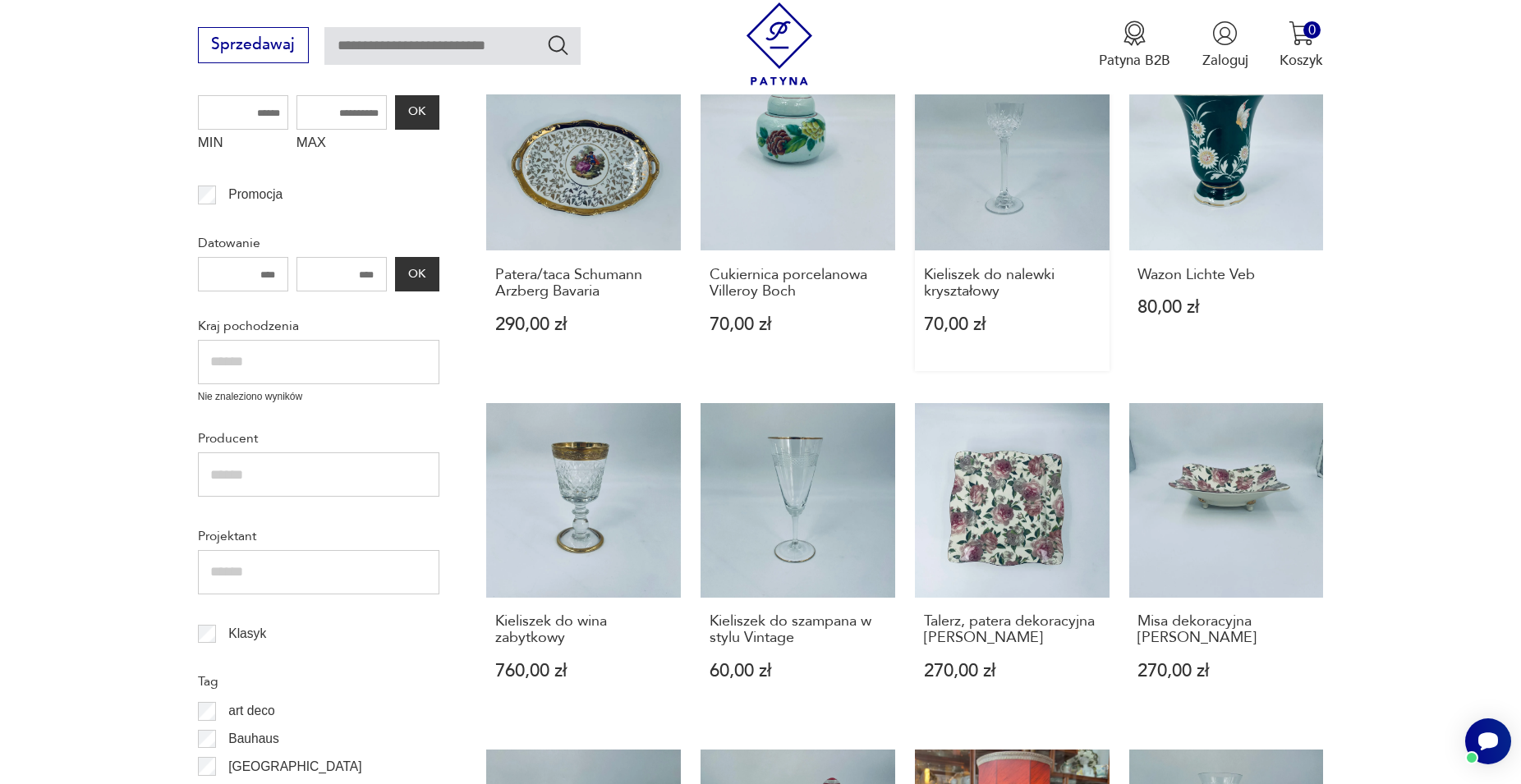
click at [1035, 236] on link "Kieliszek do nalewki kryształowy 70,00 zł" at bounding box center [1013, 214] width 195 height 315
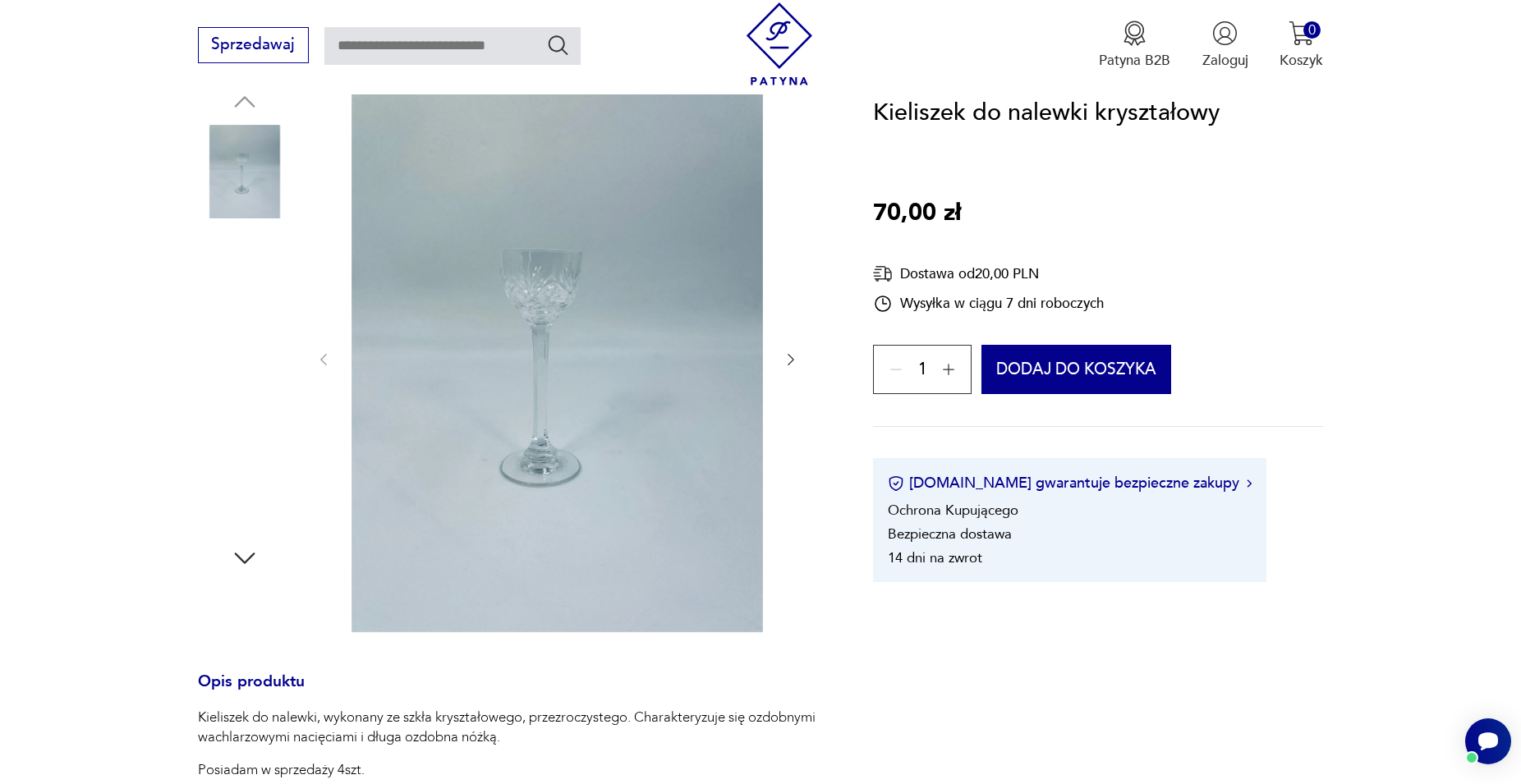
scroll to position [299, 0]
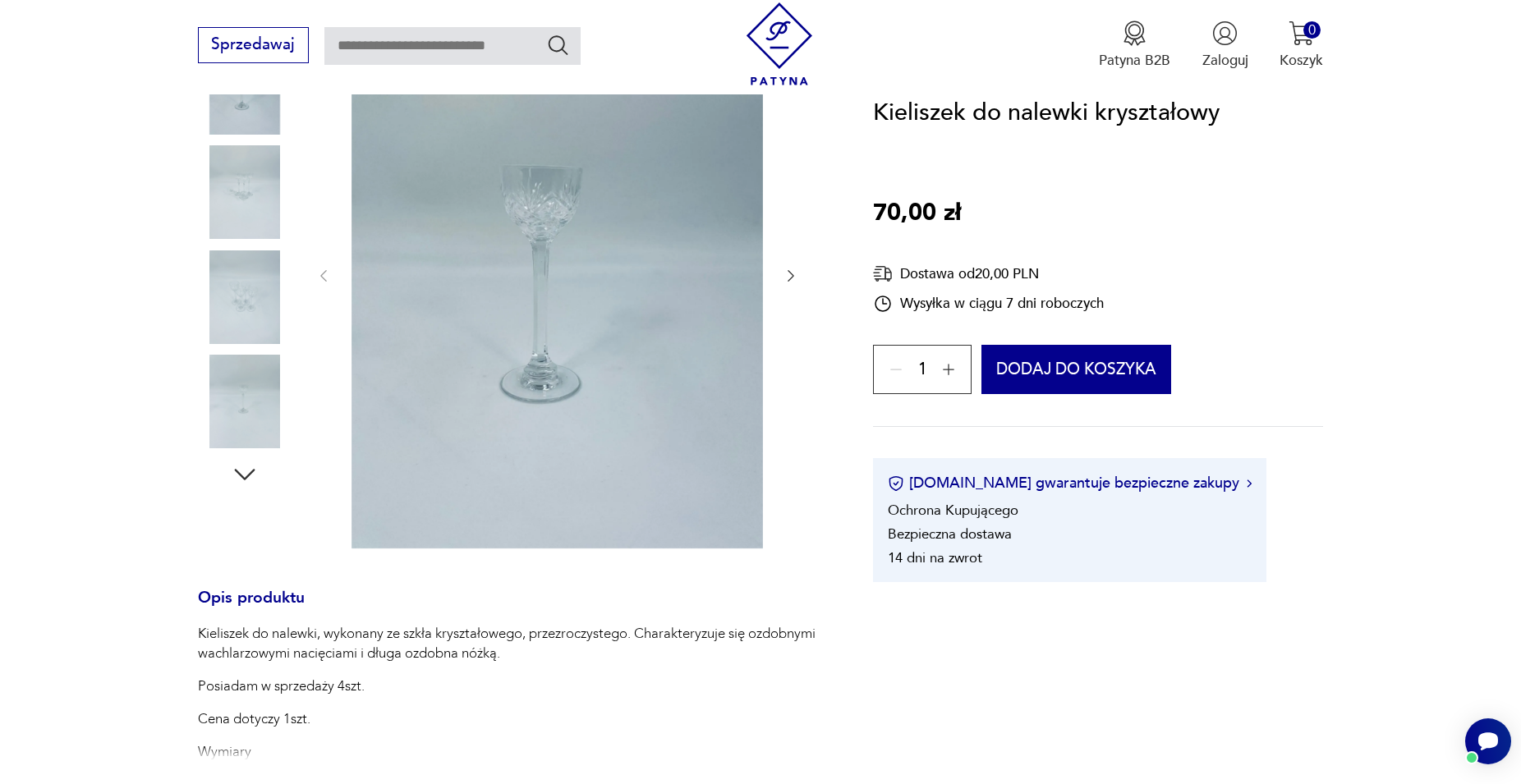
click at [243, 474] on icon "button" at bounding box center [245, 475] width 30 height 30
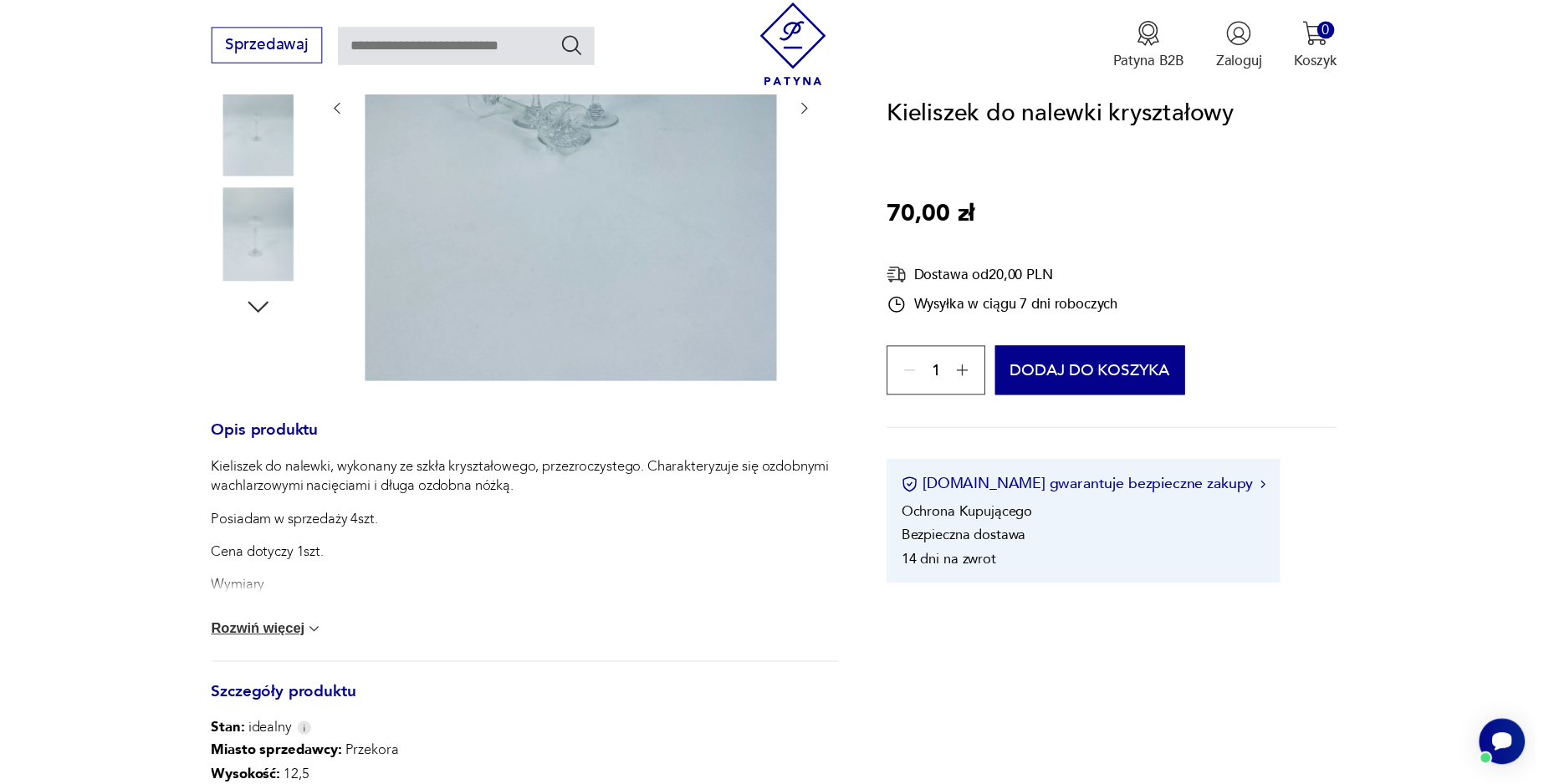
scroll to position [135, 0]
